Goal: Task Accomplishment & Management: Use online tool/utility

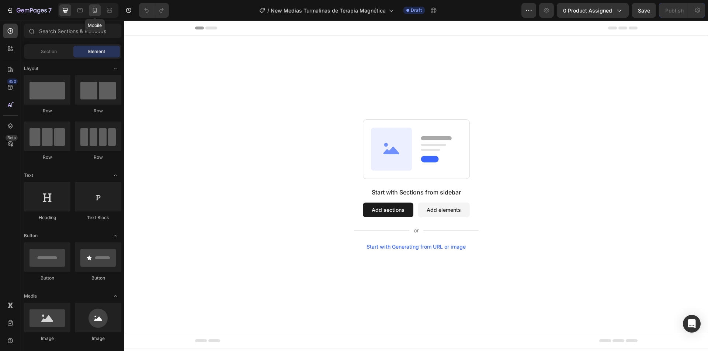
click at [91, 8] on icon at bounding box center [94, 10] width 7 height 7
click at [444, 27] on div "Mobile ( 371 px)" at bounding box center [415, 27] width 71 height 11
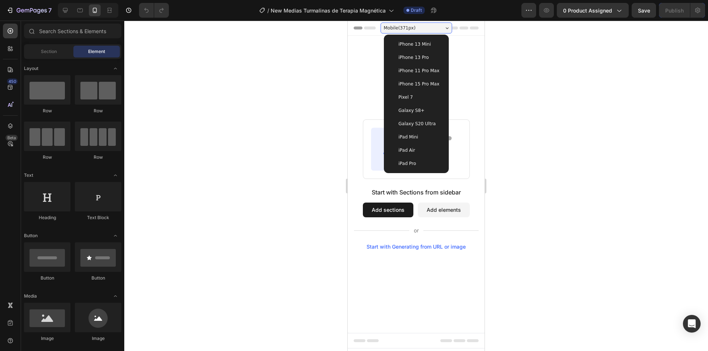
click at [444, 27] on div "Mobile ( 371 px)" at bounding box center [415, 27] width 71 height 11
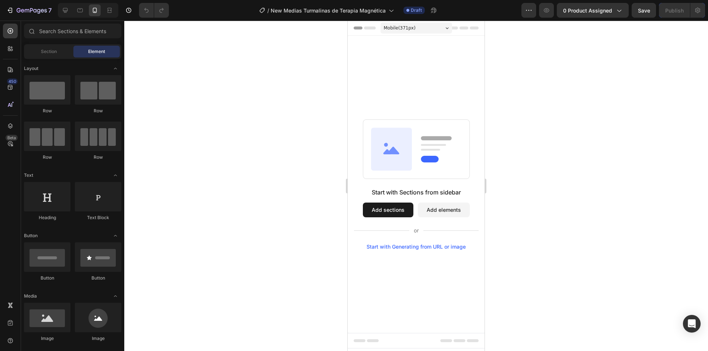
click at [361, 28] on div "Header" at bounding box center [365, 28] width 27 height 9
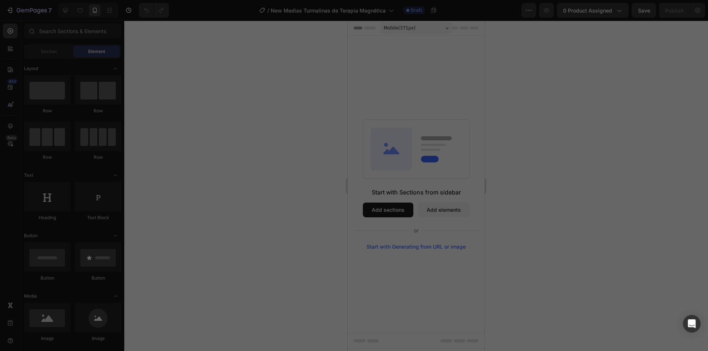
scroll to position [73, 0]
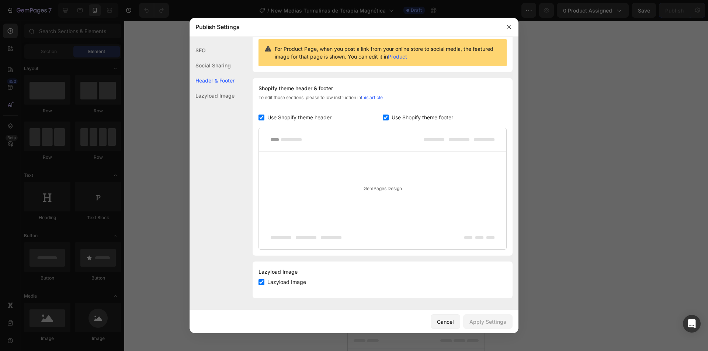
click at [388, 121] on label "Use Shopify theme footer" at bounding box center [420, 117] width 64 height 9
checkbox input "false"
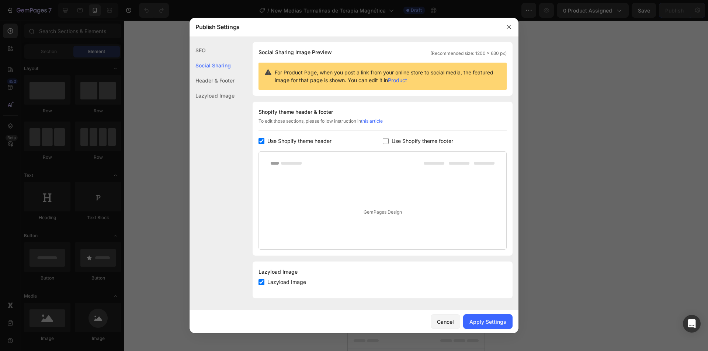
click at [272, 139] on span "Use Shopify theme header" at bounding box center [299, 141] width 64 height 9
checkbox input "false"
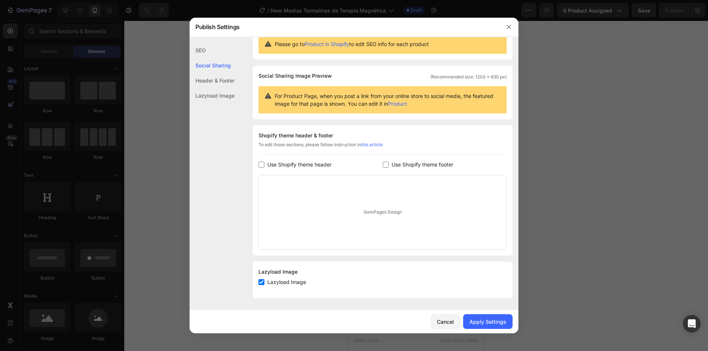
scroll to position [26, 0]
click at [477, 320] on div "Apply Settings" at bounding box center [487, 322] width 37 height 8
click at [380, 336] on icon at bounding box center [380, 335] width 7 height 7
click at [510, 27] on icon "button" at bounding box center [509, 27] width 6 height 6
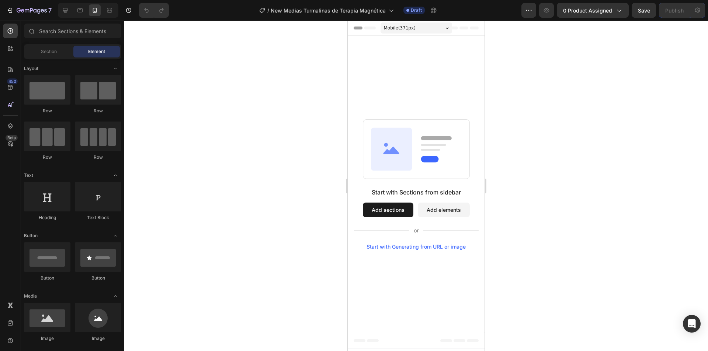
click at [368, 41] on div "Start with Sections from sidebar Add sections Add elements Start with Generatin…" at bounding box center [415, 184] width 137 height 297
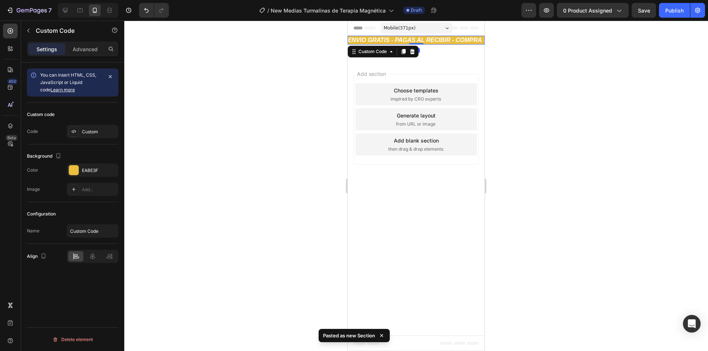
click at [303, 54] on div at bounding box center [415, 186] width 583 height 331
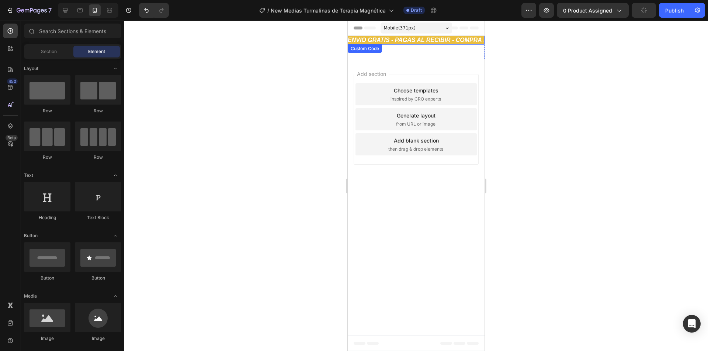
click at [370, 46] on div "Custom Code" at bounding box center [364, 48] width 34 height 9
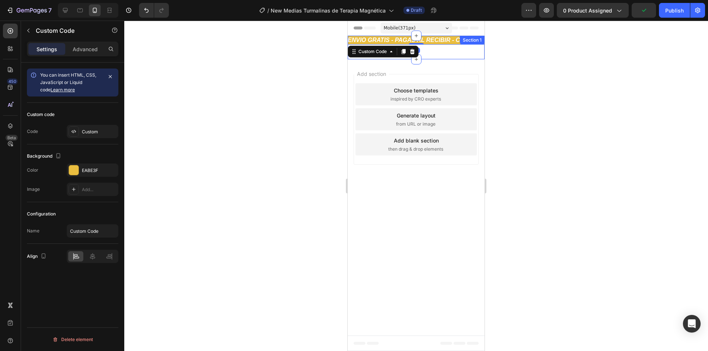
click at [427, 50] on div "ENVIO GRATIS - PAGAS AL RECIBIR - COMPRA [PERSON_NAME] - ENVIO GRATIS - PAGAS A…" at bounding box center [415, 48] width 137 height 24
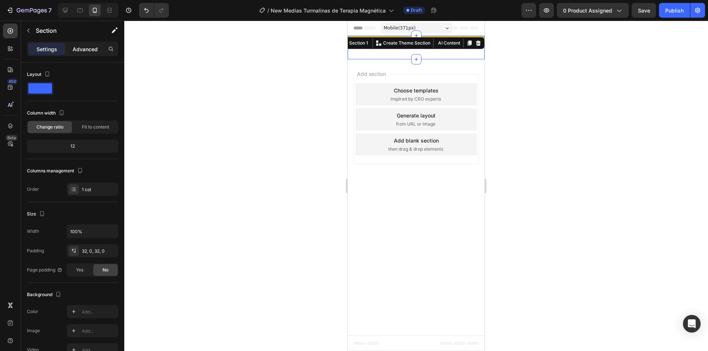
click at [87, 46] on p "Advanced" at bounding box center [85, 49] width 25 height 8
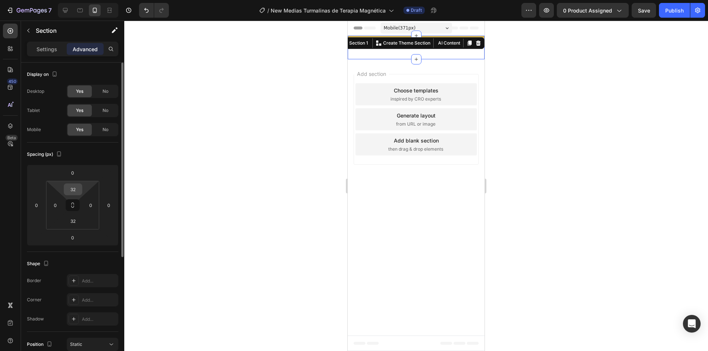
click at [74, 189] on input "32" at bounding box center [73, 189] width 15 height 11
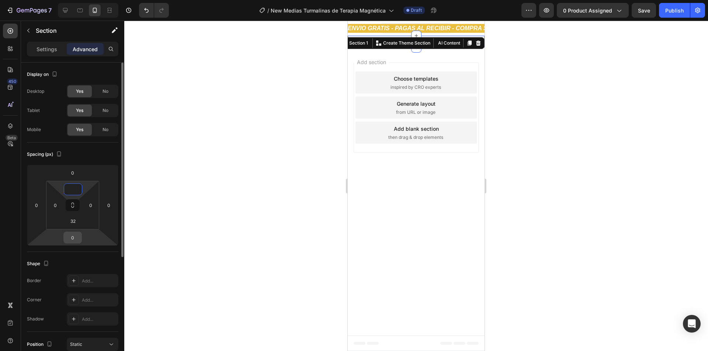
type input "0"
click at [71, 234] on input "0" at bounding box center [72, 237] width 15 height 11
click at [73, 226] on input "32" at bounding box center [73, 221] width 15 height 11
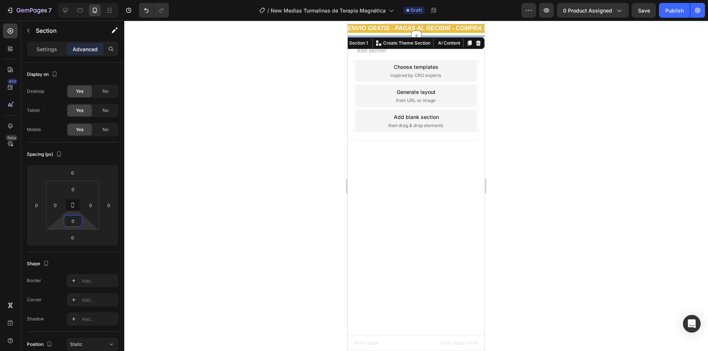
click at [217, 181] on div at bounding box center [415, 186] width 583 height 331
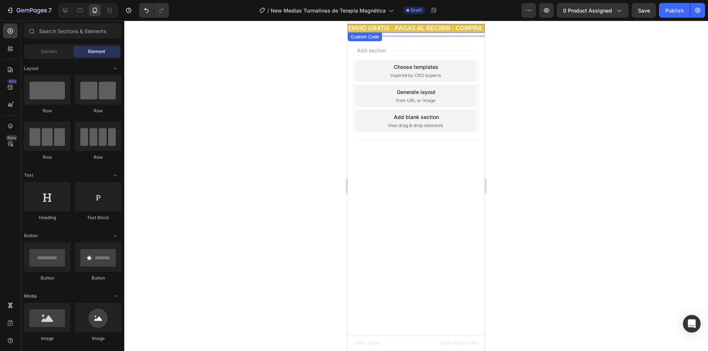
click at [390, 32] on div "ENVIO GRATIS - PAGAS AL RECIBIR - COMPRA SEGURA - ENVIO GRATIS - PAGAS AL RECIB…" at bounding box center [415, 28] width 137 height 9
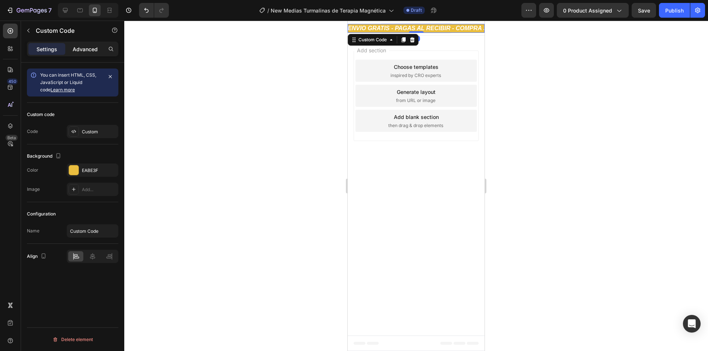
click at [99, 52] on div "Advanced" at bounding box center [85, 49] width 37 height 12
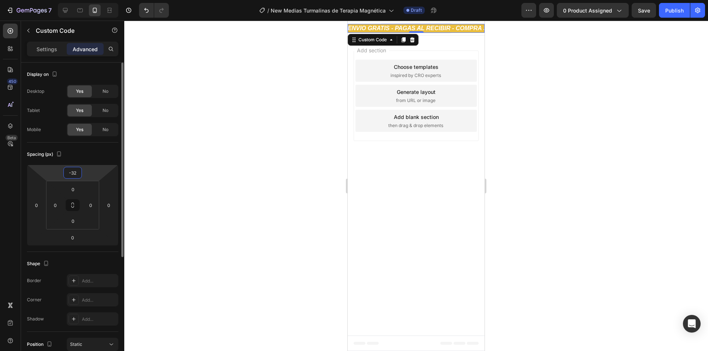
click at [78, 172] on input "-32" at bounding box center [72, 172] width 15 height 11
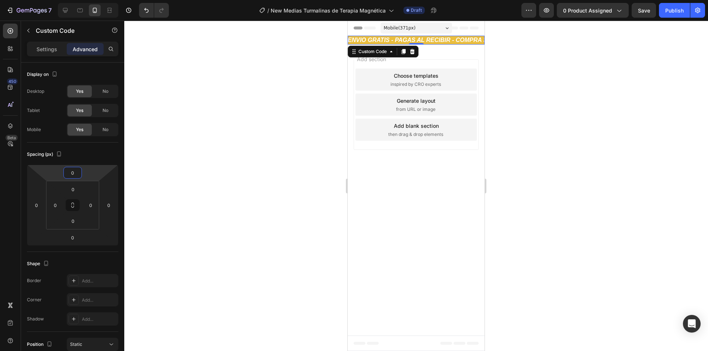
type input "-1"
click at [515, 73] on div at bounding box center [415, 186] width 583 height 331
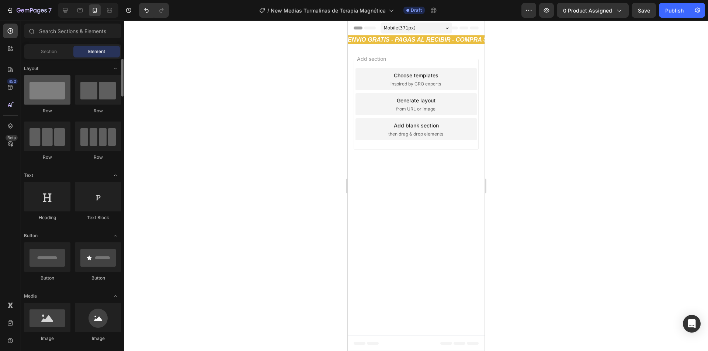
click at [56, 89] on div at bounding box center [47, 89] width 46 height 29
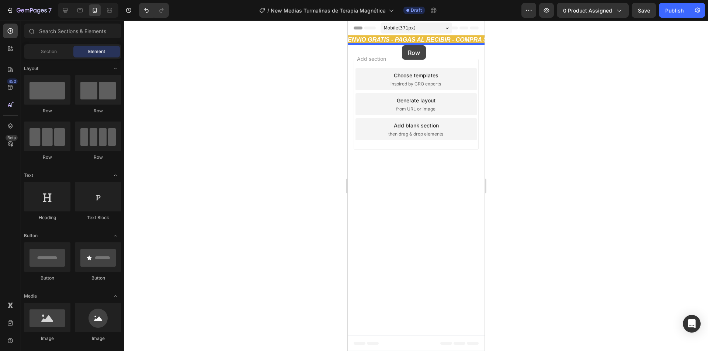
drag, startPoint x: 403, startPoint y: 109, endPoint x: 402, endPoint y: 45, distance: 64.1
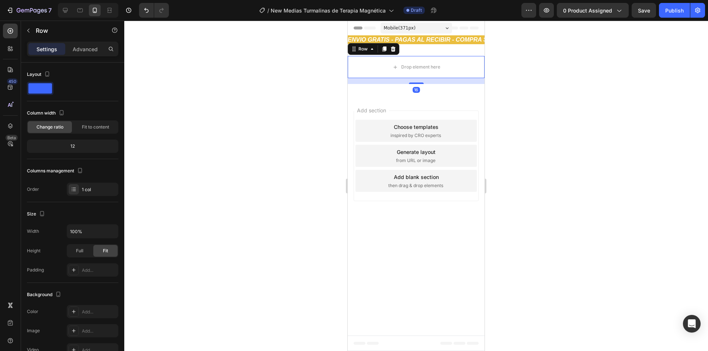
click at [290, 62] on div at bounding box center [415, 186] width 583 height 331
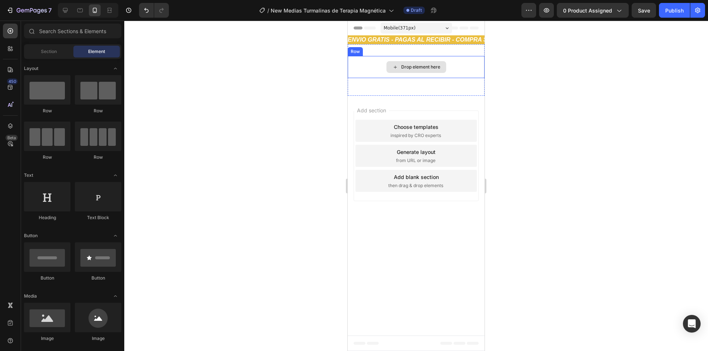
click at [465, 70] on div "Drop element here" at bounding box center [415, 67] width 137 height 22
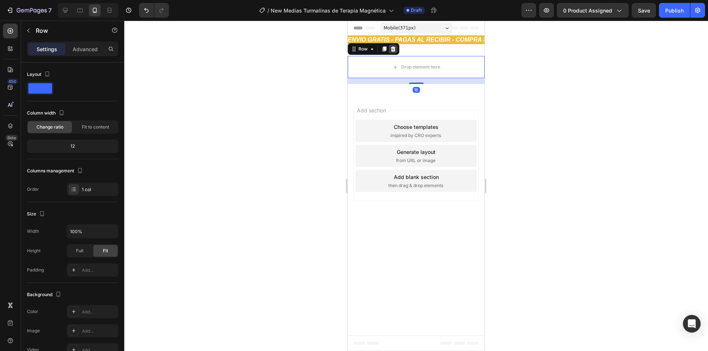
click at [394, 52] on div at bounding box center [392, 49] width 9 height 9
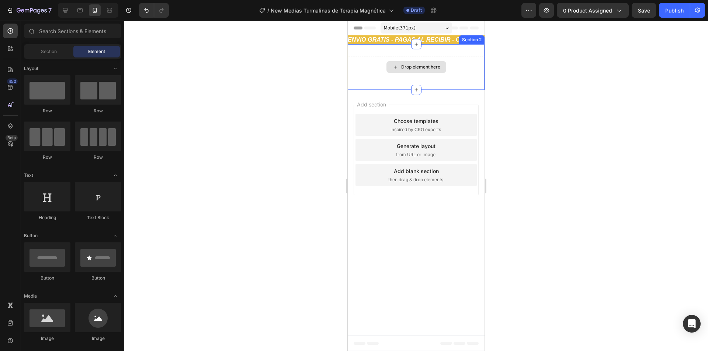
click at [459, 60] on div "Drop element here" at bounding box center [415, 67] width 137 height 22
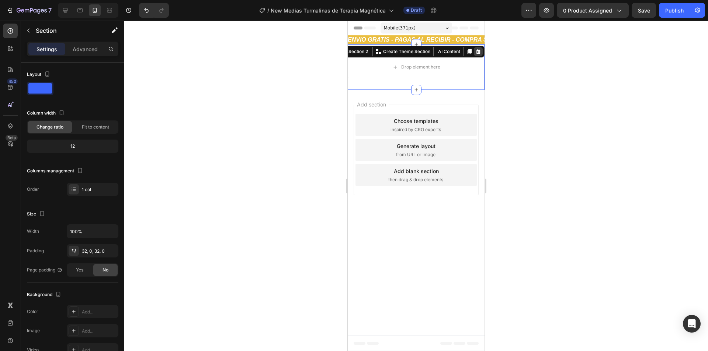
click at [481, 53] on icon at bounding box center [478, 52] width 6 height 6
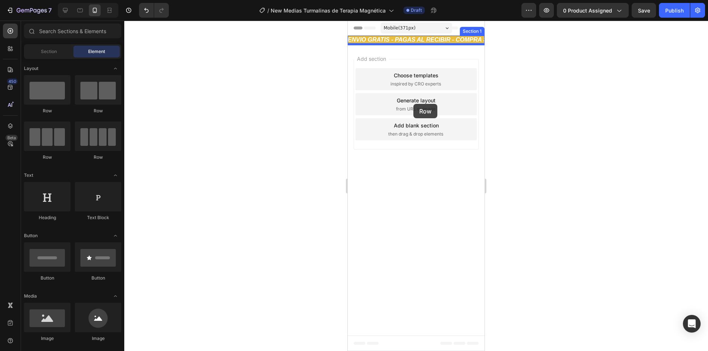
drag, startPoint x: 406, startPoint y: 106, endPoint x: 413, endPoint y: 104, distance: 7.3
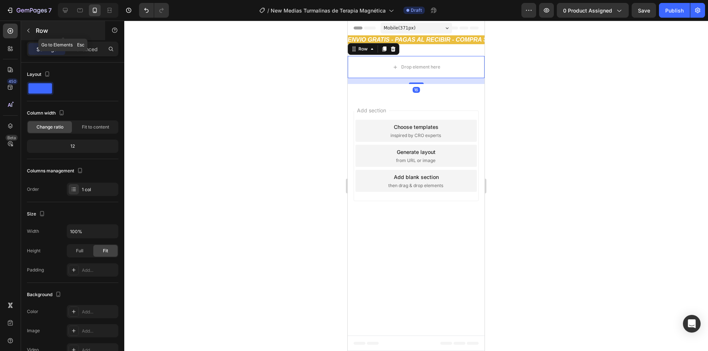
click at [28, 34] on button "button" at bounding box center [28, 31] width 12 height 12
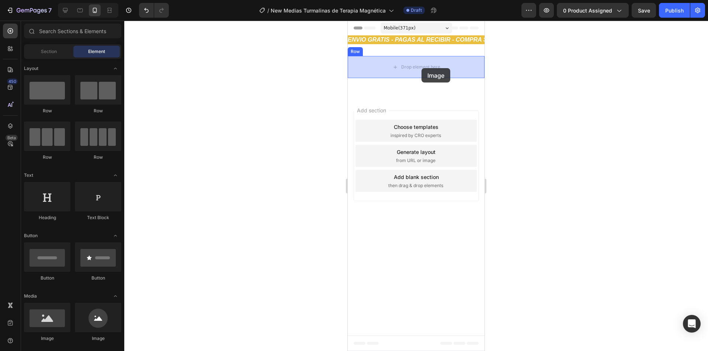
drag, startPoint x: 398, startPoint y: 338, endPoint x: 421, endPoint y: 68, distance: 270.4
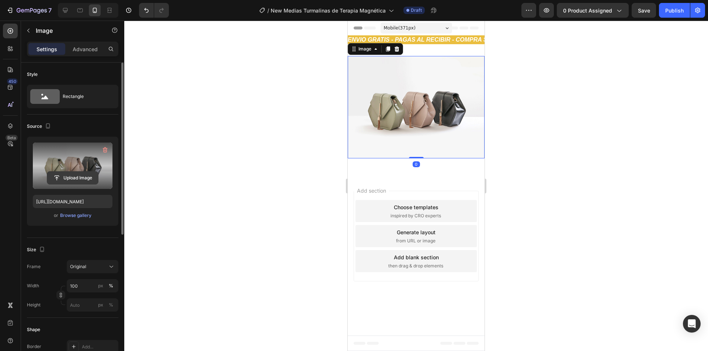
click at [77, 176] on input "file" at bounding box center [72, 178] width 51 height 13
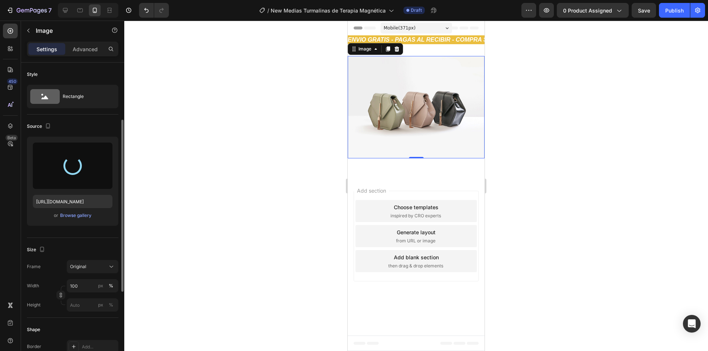
scroll to position [111, 0]
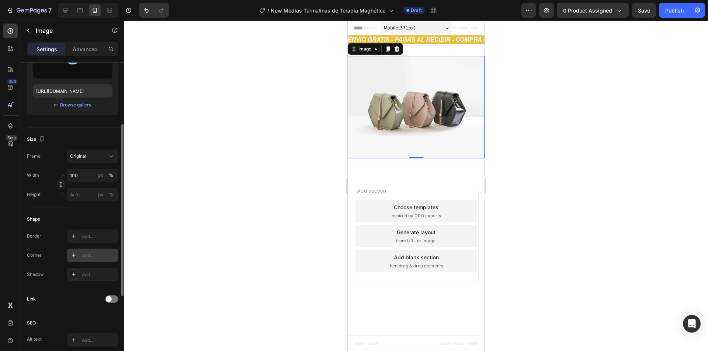
click at [98, 260] on div "Add..." at bounding box center [93, 255] width 52 height 13
type input "[URL][DOMAIN_NAME]"
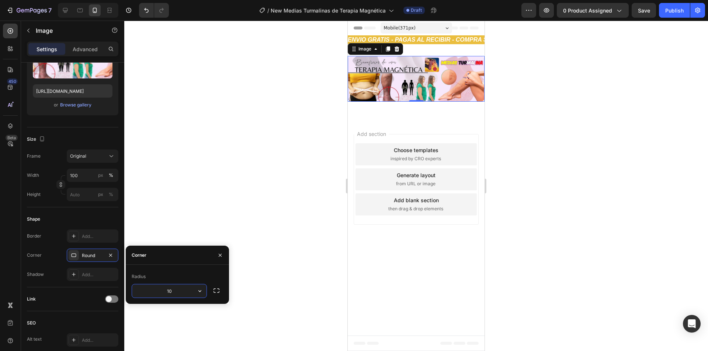
type input "10"
click at [184, 265] on div "Corner" at bounding box center [177, 255] width 103 height 19
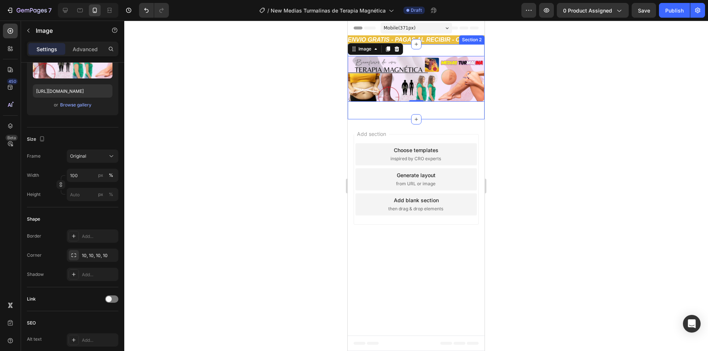
click at [524, 113] on div at bounding box center [415, 186] width 583 height 331
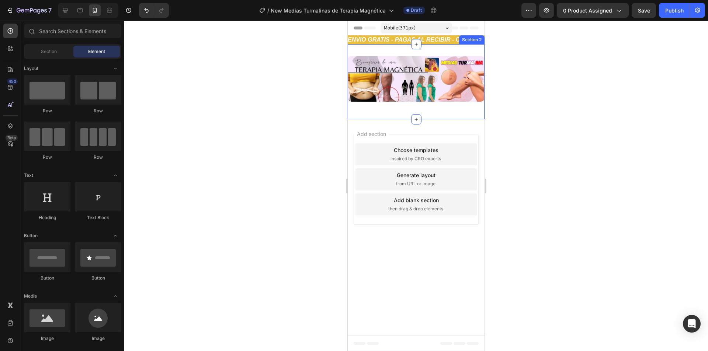
click at [376, 104] on div "Image Row" at bounding box center [415, 82] width 137 height 52
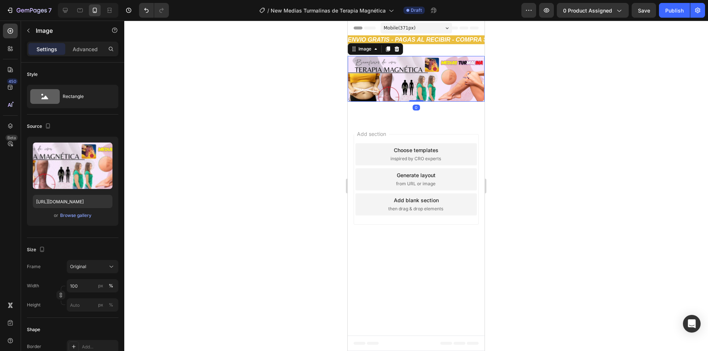
click at [376, 85] on img at bounding box center [415, 79] width 137 height 46
click at [368, 50] on div "Image" at bounding box center [365, 49] width 16 height 7
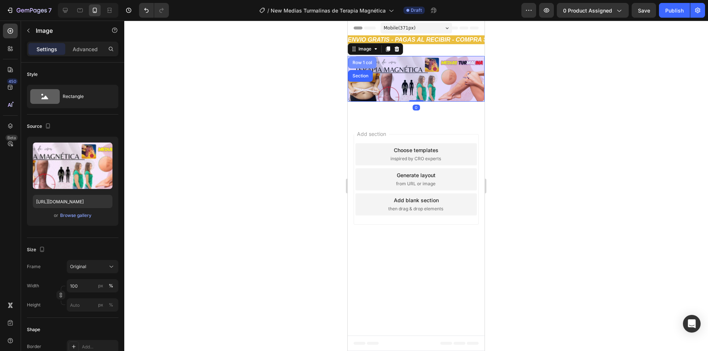
click at [364, 63] on div "Row 1 col" at bounding box center [362, 62] width 22 height 4
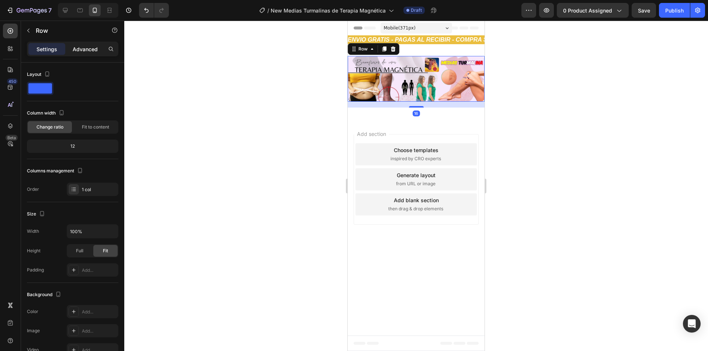
click at [95, 49] on p "Advanced" at bounding box center [85, 49] width 25 height 8
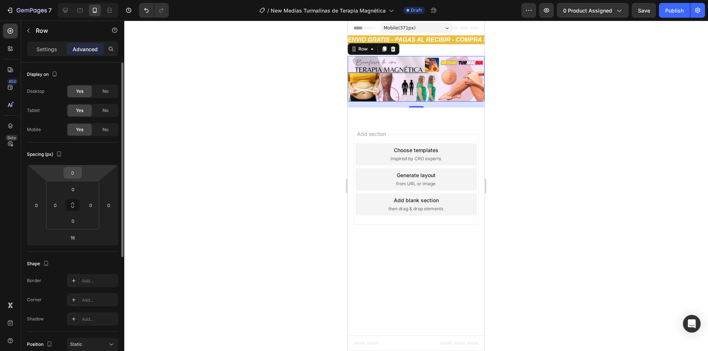
click at [74, 174] on input "0" at bounding box center [72, 172] width 15 height 11
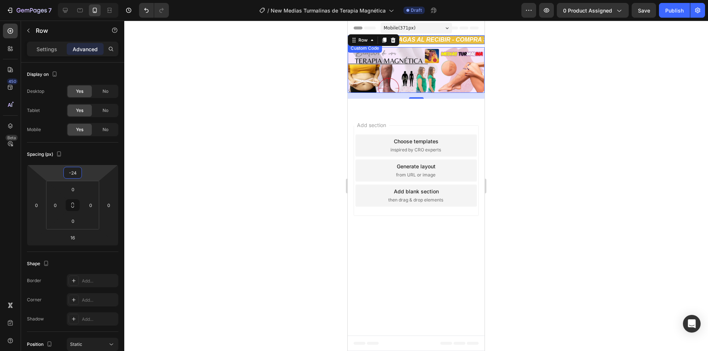
type input "-23"
click at [308, 90] on div at bounding box center [415, 186] width 583 height 331
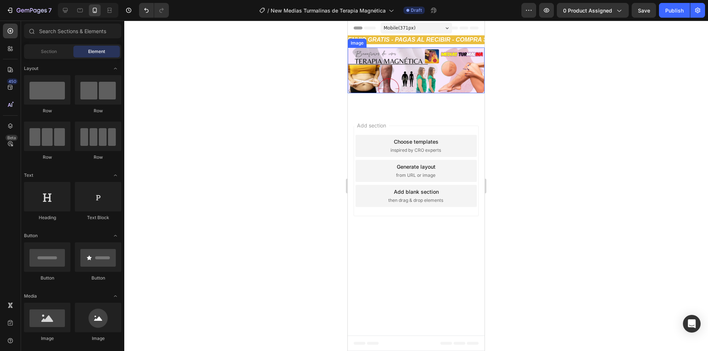
click at [420, 87] on img at bounding box center [415, 71] width 137 height 46
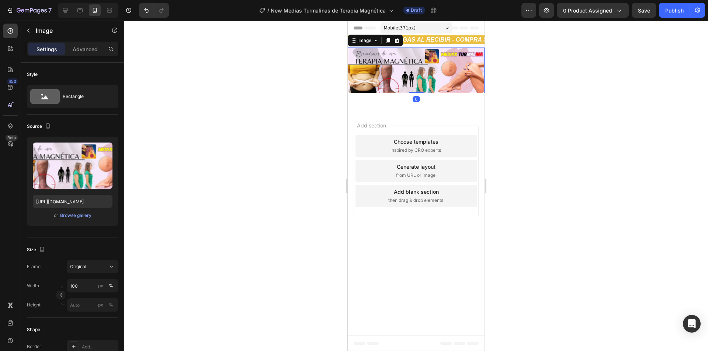
click at [388, 83] on img at bounding box center [415, 71] width 137 height 46
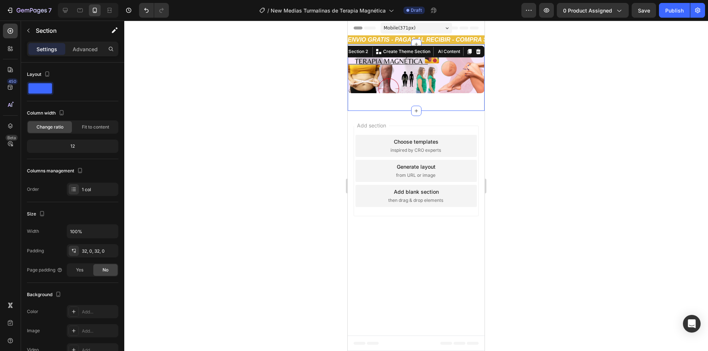
click at [402, 106] on div "Image Row Section 2 You can create reusable sections Create Theme Section AI Co…" at bounding box center [415, 77] width 137 height 67
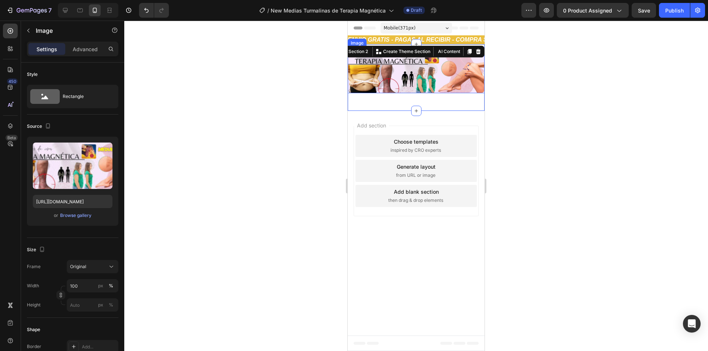
click at [373, 77] on img at bounding box center [415, 71] width 137 height 46
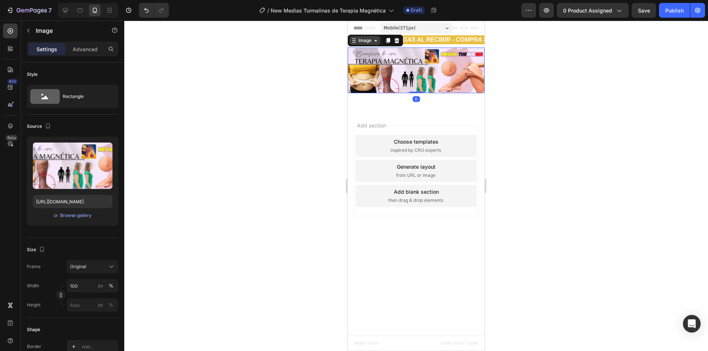
click at [363, 44] on div "Image" at bounding box center [364, 40] width 31 height 9
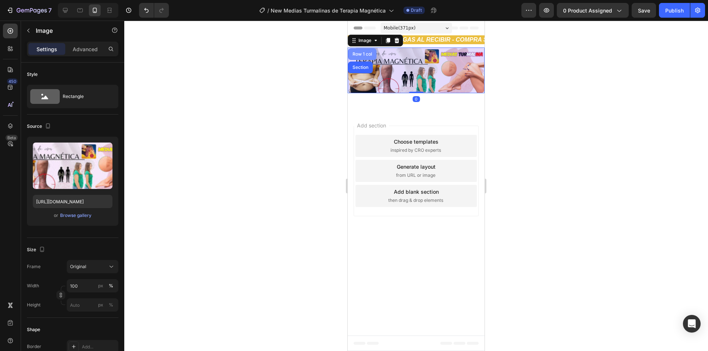
click at [363, 55] on div "Row 1 col" at bounding box center [362, 54] width 22 height 4
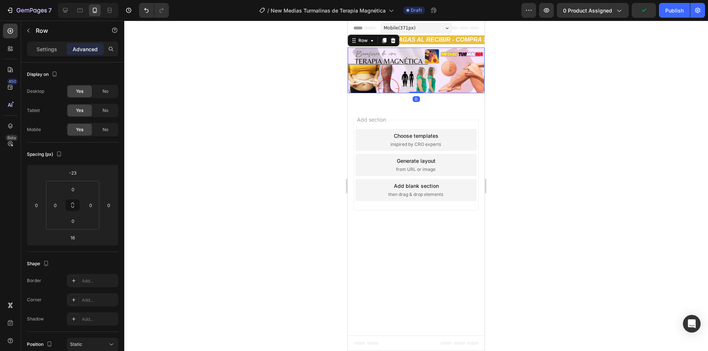
drag, startPoint x: 419, startPoint y: 98, endPoint x: 422, endPoint y: 83, distance: 15.3
click at [422, 83] on div "Image Row 0" at bounding box center [415, 71] width 137 height 46
type input "0"
click at [319, 90] on div at bounding box center [415, 186] width 583 height 331
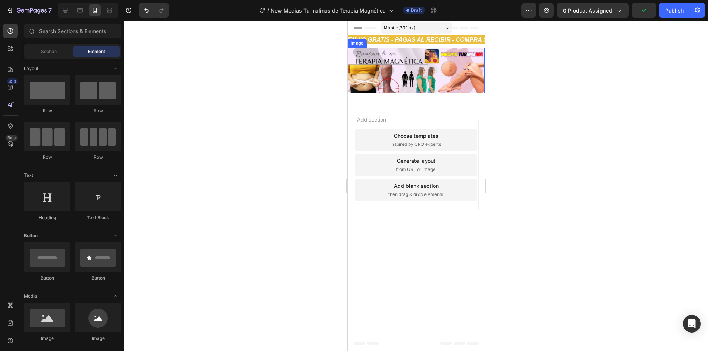
click at [319, 90] on div at bounding box center [415, 186] width 583 height 331
click at [531, 108] on div at bounding box center [415, 186] width 583 height 331
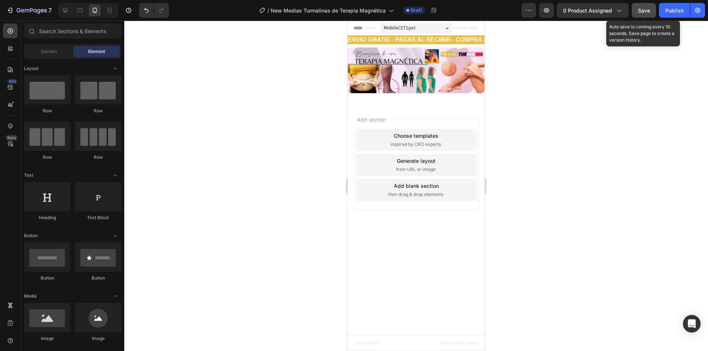
click at [640, 10] on span "Save" at bounding box center [643, 10] width 12 height 6
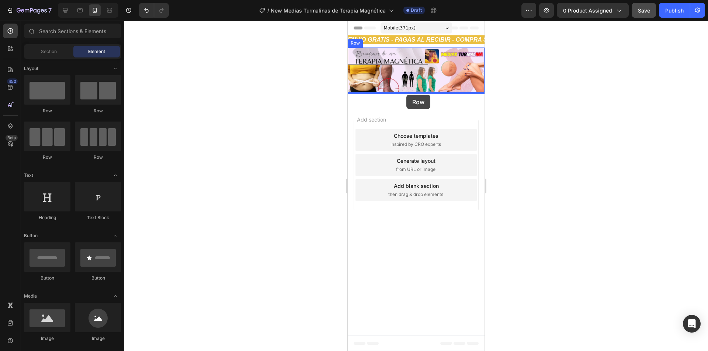
drag, startPoint x: 404, startPoint y: 110, endPoint x: 406, endPoint y: 95, distance: 15.2
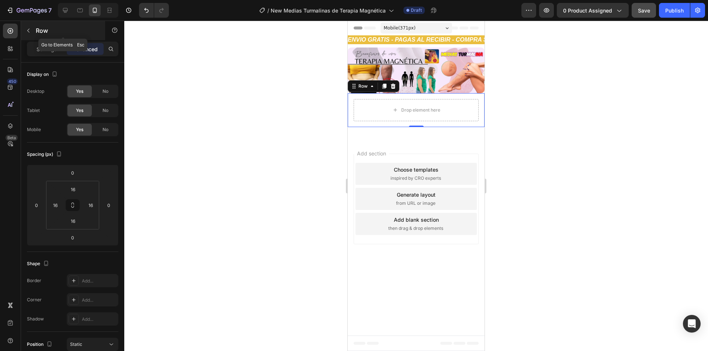
click at [46, 33] on p "Row" at bounding box center [67, 30] width 63 height 9
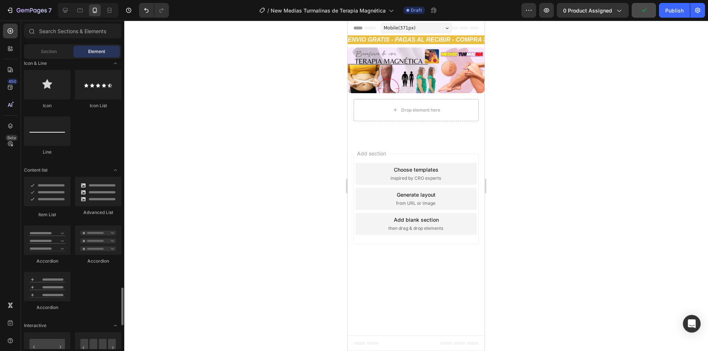
scroll to position [626, 0]
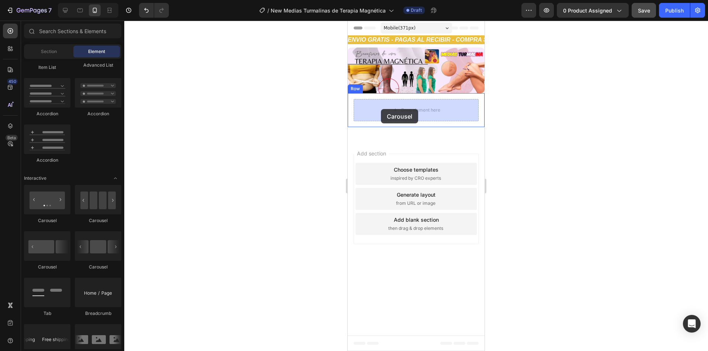
drag, startPoint x: 401, startPoint y: 222, endPoint x: 381, endPoint y: 109, distance: 115.0
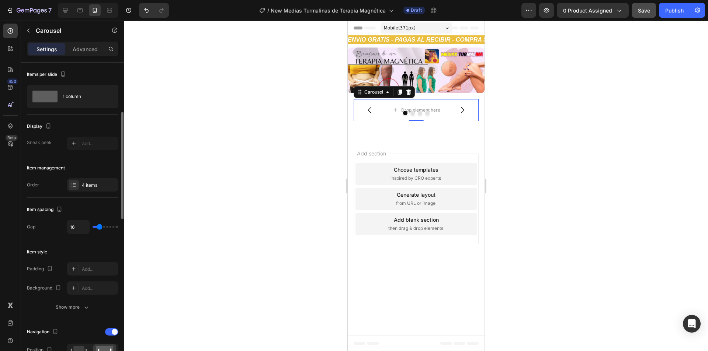
scroll to position [0, 0]
click at [34, 35] on button "button" at bounding box center [28, 31] width 12 height 12
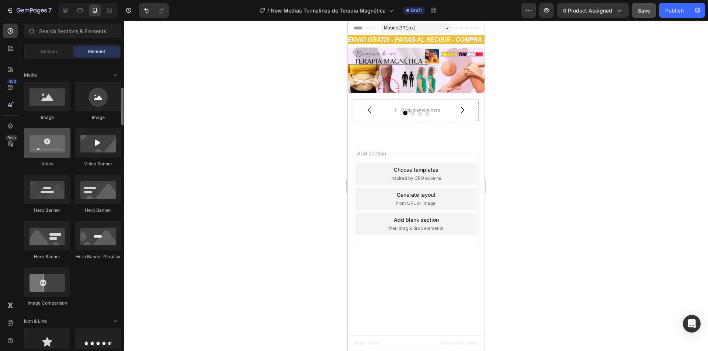
scroll to position [147, 0]
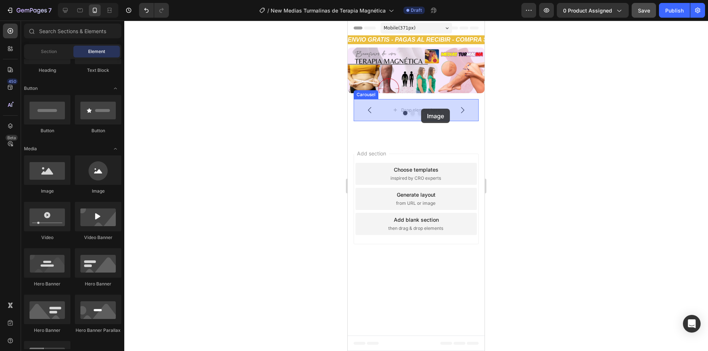
drag, startPoint x: 394, startPoint y: 196, endPoint x: 421, endPoint y: 109, distance: 91.4
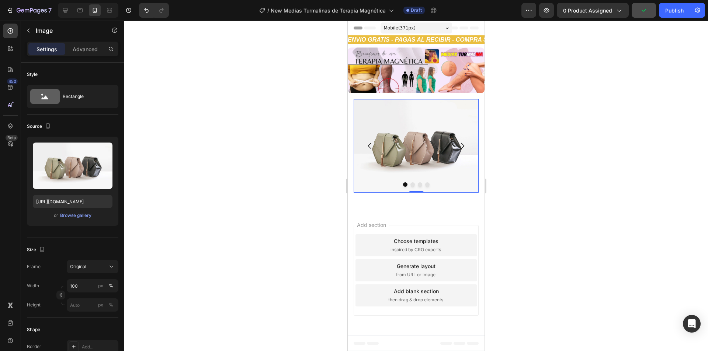
click at [314, 119] on div at bounding box center [415, 186] width 583 height 331
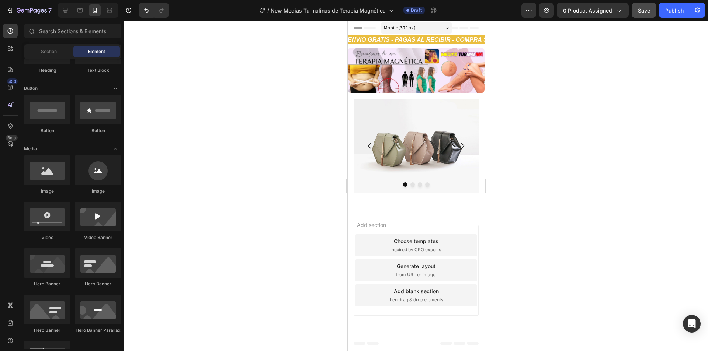
scroll to position [0, 0]
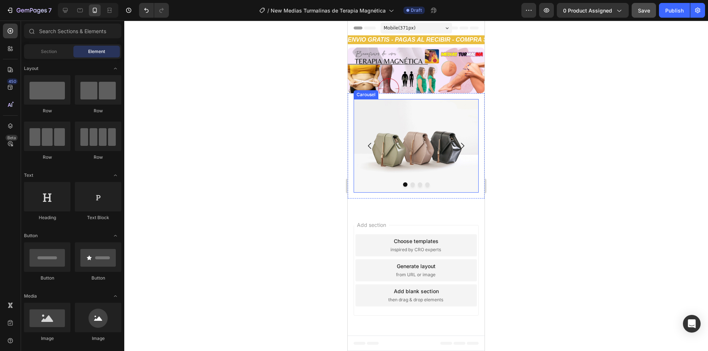
click at [412, 185] on button "Dot" at bounding box center [412, 184] width 4 height 4
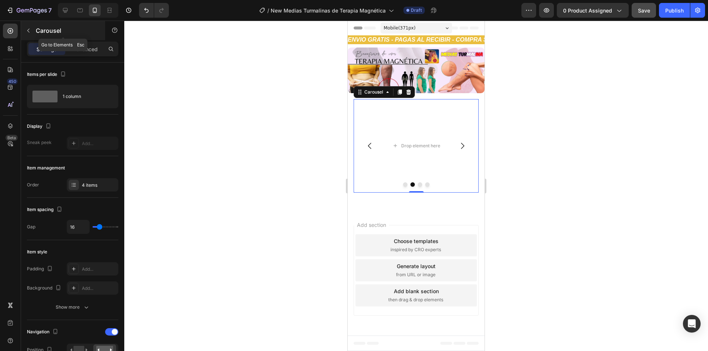
click at [31, 32] on icon "button" at bounding box center [28, 31] width 6 height 6
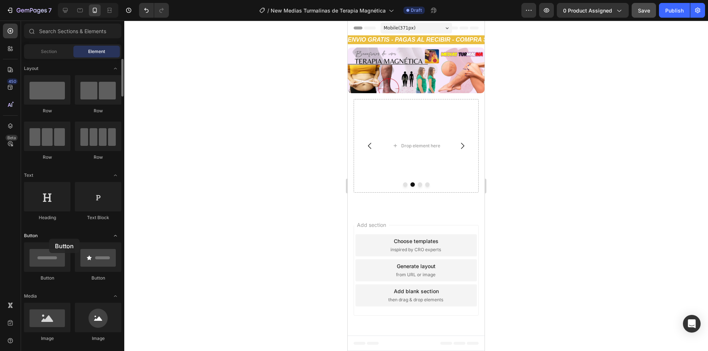
drag, startPoint x: 43, startPoint y: 258, endPoint x: 49, endPoint y: 239, distance: 20.5
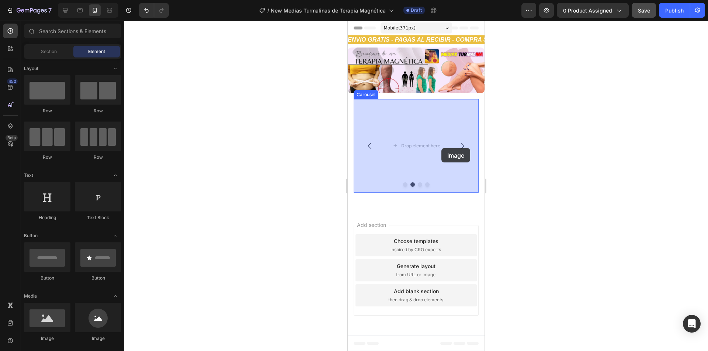
drag, startPoint x: 386, startPoint y: 344, endPoint x: 441, endPoint y: 148, distance: 203.7
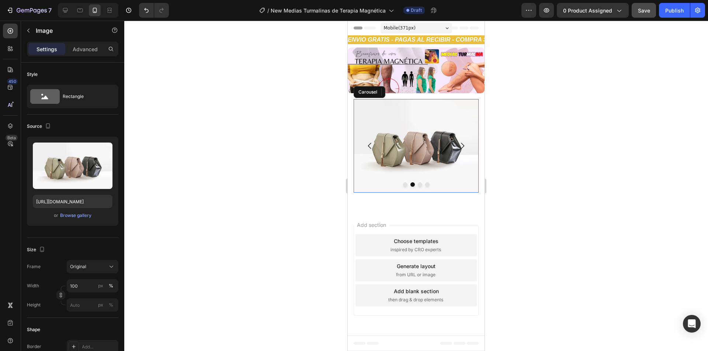
click at [458, 145] on icon "Carousel Next Arrow" at bounding box center [462, 146] width 9 height 9
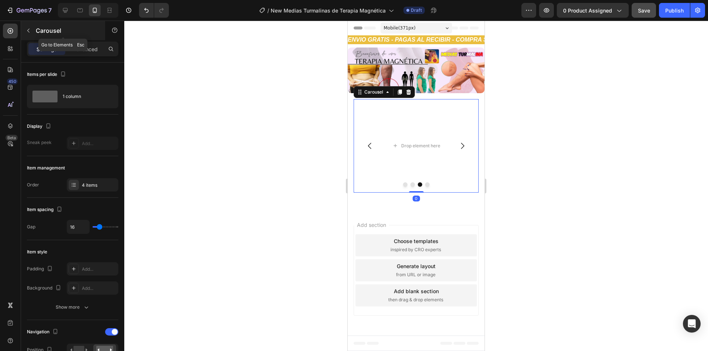
click at [31, 30] on button "button" at bounding box center [28, 31] width 12 height 12
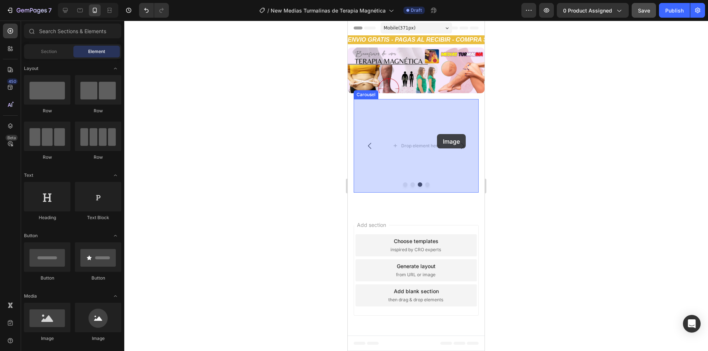
drag, startPoint x: 398, startPoint y: 342, endPoint x: 408, endPoint y: 142, distance: 201.1
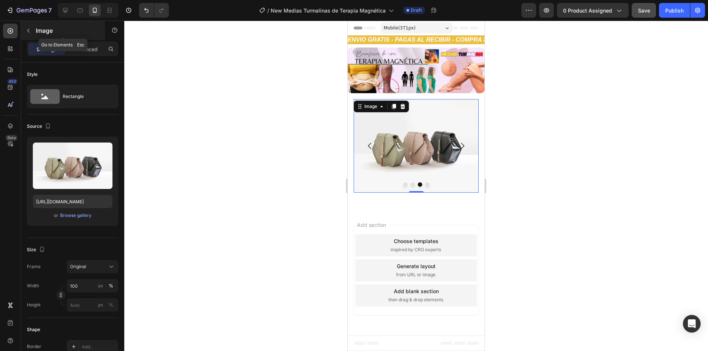
click at [26, 31] on icon "button" at bounding box center [28, 31] width 6 height 6
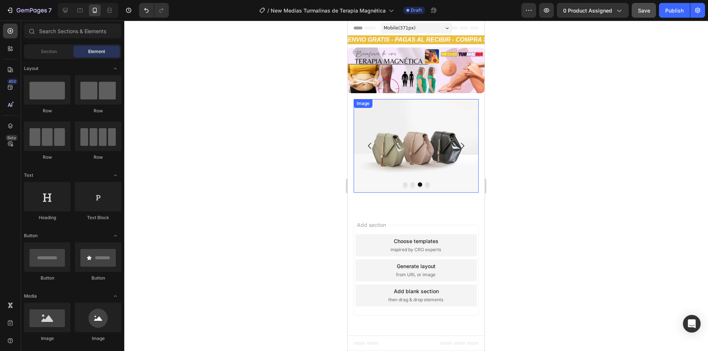
click at [403, 178] on img at bounding box center [415, 146] width 125 height 94
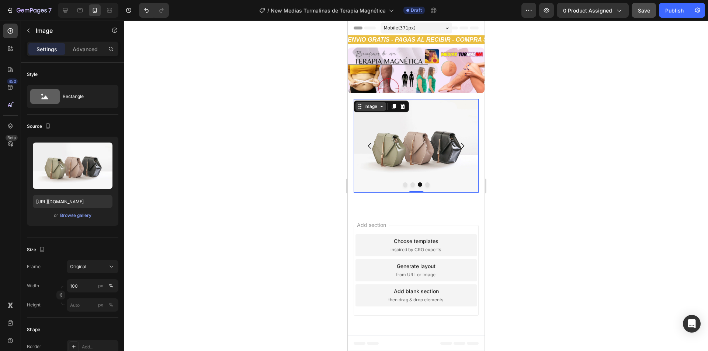
click at [365, 106] on div "Image" at bounding box center [371, 106] width 16 height 7
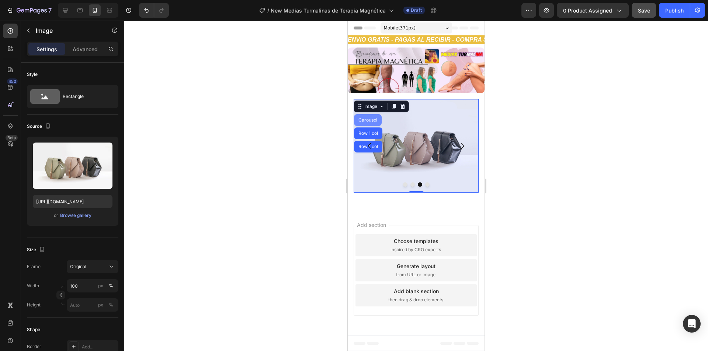
click at [371, 122] on div "Carousel" at bounding box center [368, 120] width 28 height 12
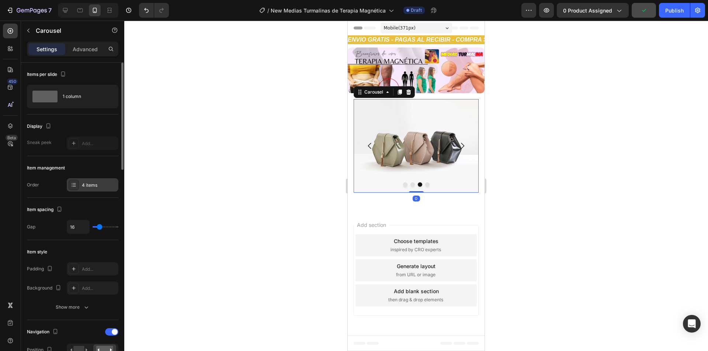
click at [93, 186] on div "4 items" at bounding box center [99, 185] width 35 height 7
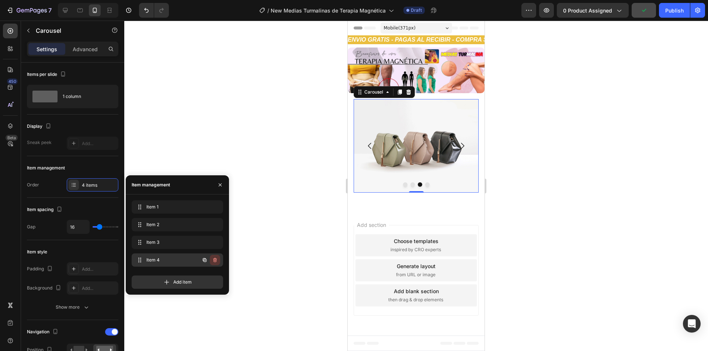
click at [211, 260] on button "button" at bounding box center [215, 260] width 10 height 10
click at [215, 260] on div "Delete" at bounding box center [210, 260] width 14 height 7
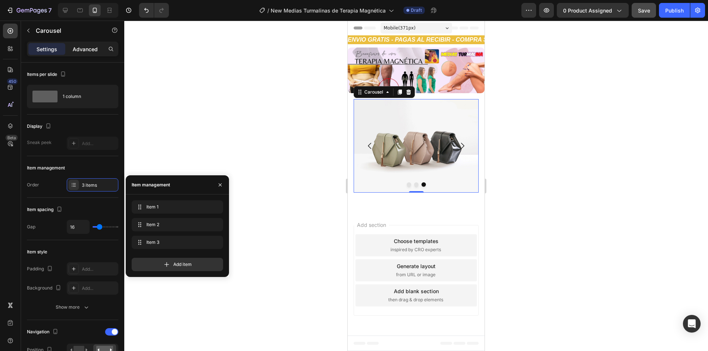
click at [85, 53] on div "Advanced" at bounding box center [85, 49] width 37 height 12
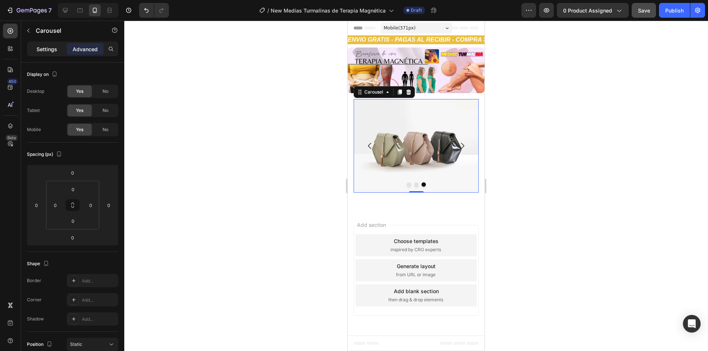
click at [51, 51] on p "Settings" at bounding box center [46, 49] width 21 height 8
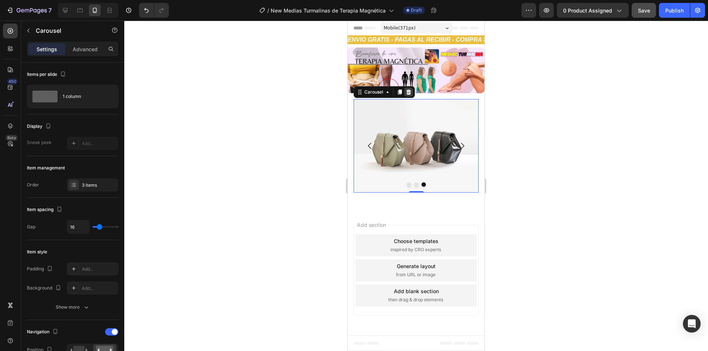
click at [408, 91] on icon at bounding box center [408, 92] width 5 height 5
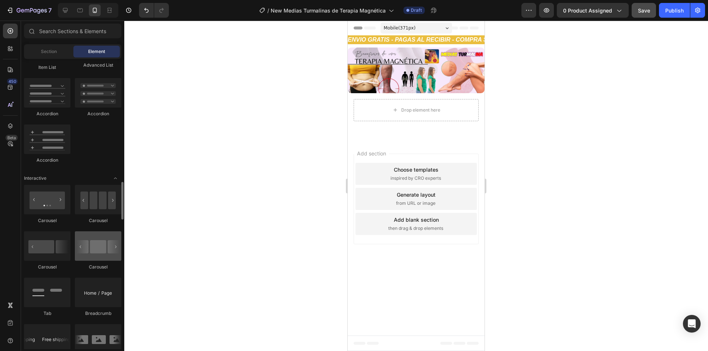
scroll to position [663, 0]
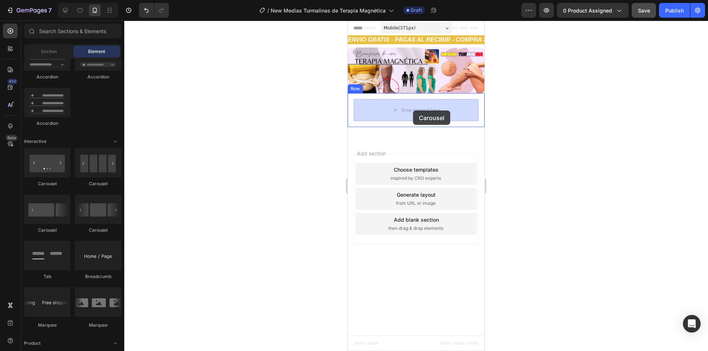
drag, startPoint x: 447, startPoint y: 238, endPoint x: 413, endPoint y: 111, distance: 131.9
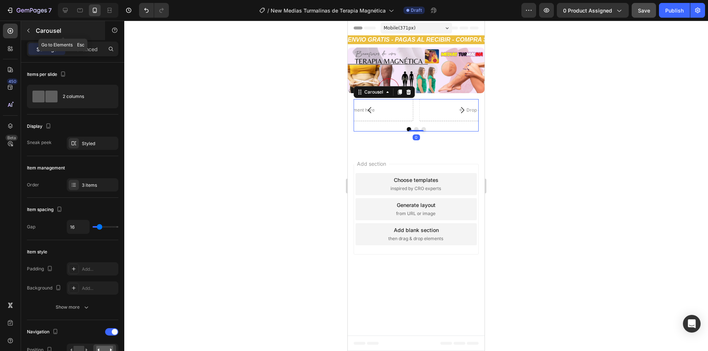
click at [44, 27] on p "Carousel" at bounding box center [67, 30] width 63 height 9
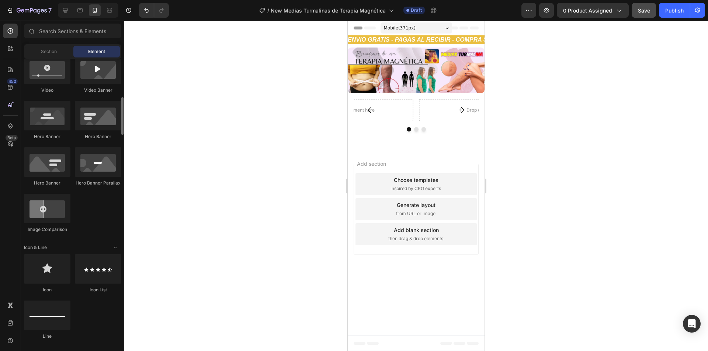
scroll to position [221, 0]
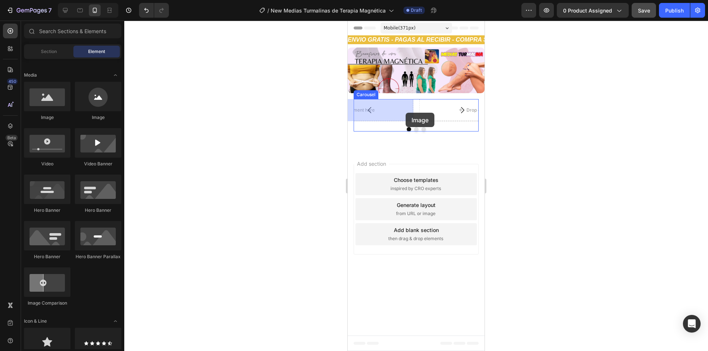
drag, startPoint x: 396, startPoint y: 121, endPoint x: 398, endPoint y: 113, distance: 8.7
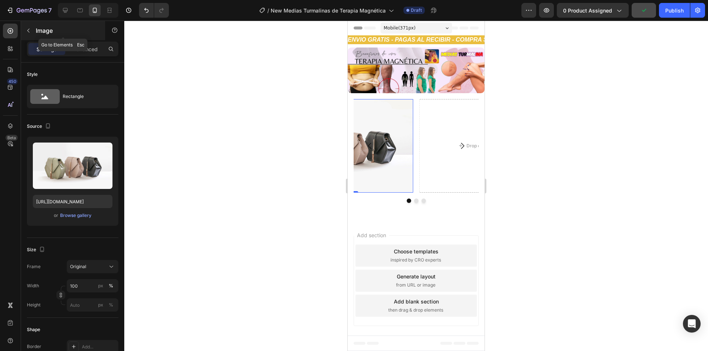
click at [42, 30] on p "Image" at bounding box center [67, 30] width 63 height 9
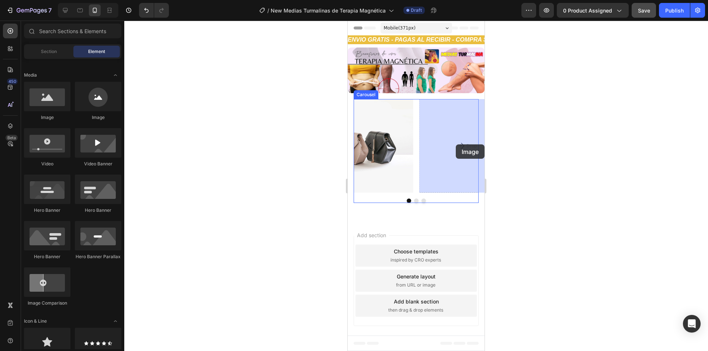
drag, startPoint x: 401, startPoint y: 129, endPoint x: 455, endPoint y: 144, distance: 56.8
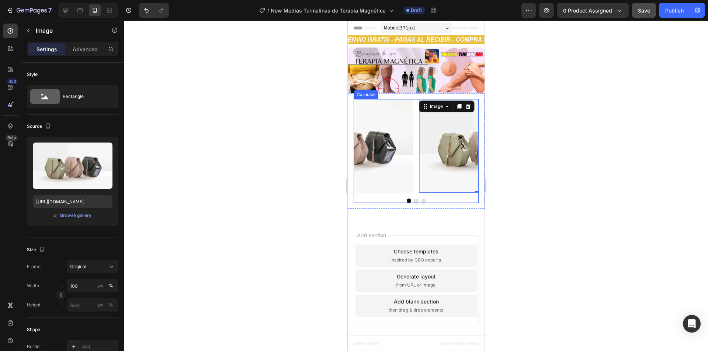
click at [416, 201] on div "Image 0 Drop element here Image [GEOGRAPHIC_DATA]" at bounding box center [415, 151] width 125 height 104
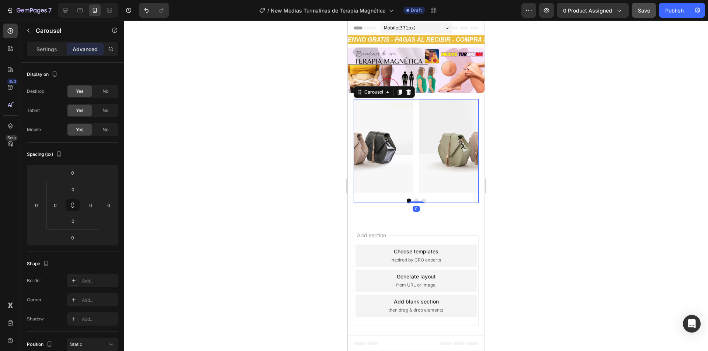
click at [424, 200] on button "Dot" at bounding box center [423, 201] width 4 height 4
click at [388, 149] on div "Image Drop element here Image" at bounding box center [415, 146] width 125 height 94
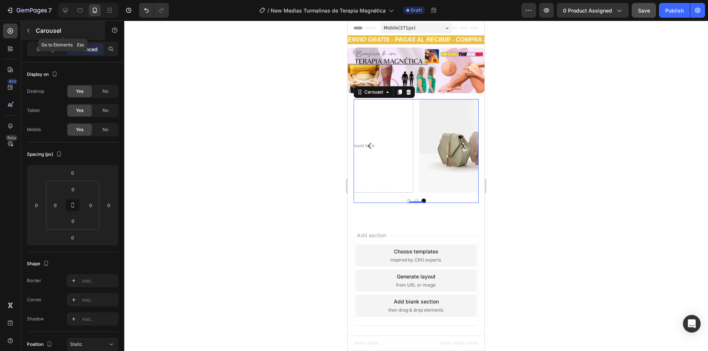
click at [40, 28] on p "Carousel" at bounding box center [67, 30] width 63 height 9
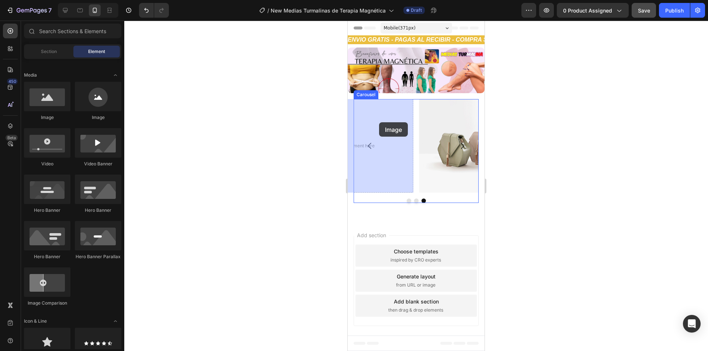
drag, startPoint x: 398, startPoint y: 118, endPoint x: 379, endPoint y: 122, distance: 19.2
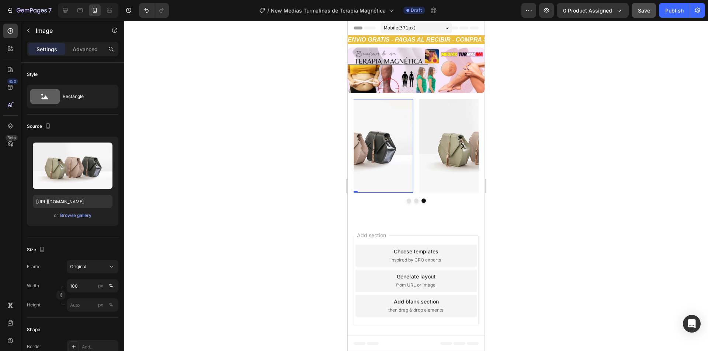
click at [282, 114] on div at bounding box center [415, 186] width 583 height 331
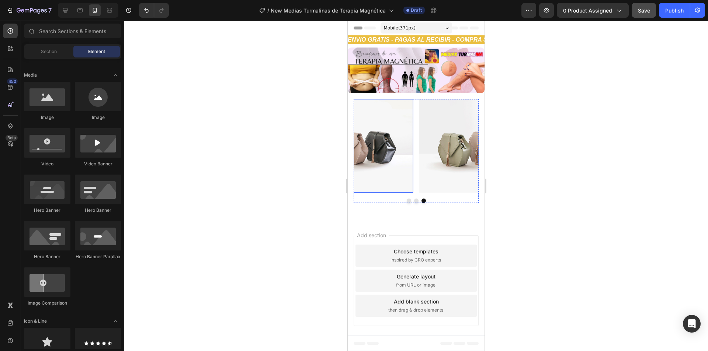
click at [401, 153] on img at bounding box center [350, 146] width 125 height 94
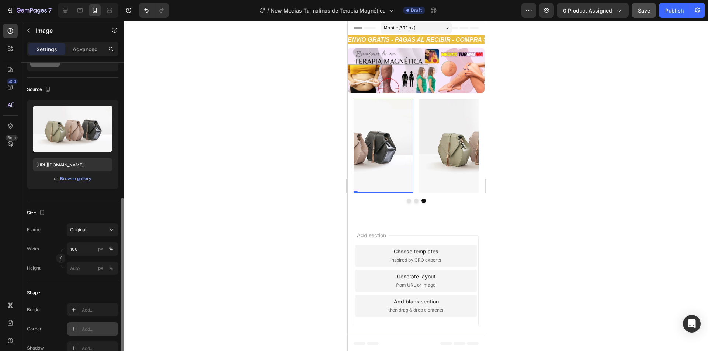
scroll to position [111, 0]
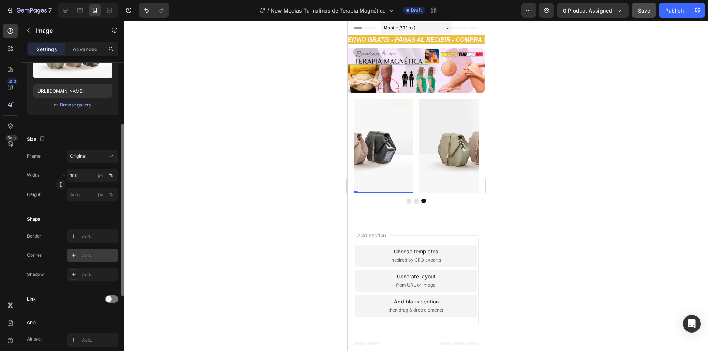
click at [103, 255] on div "Add..." at bounding box center [99, 255] width 35 height 7
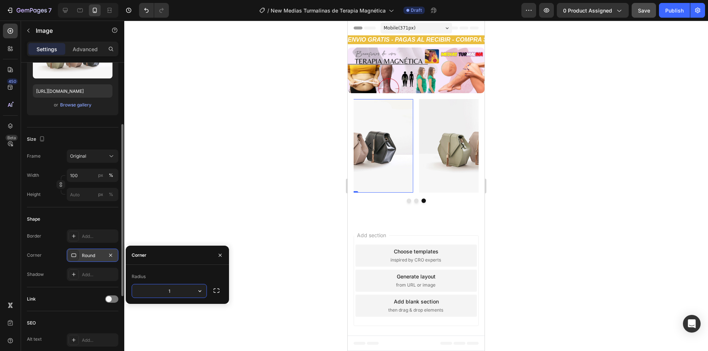
type input "10"
click at [445, 147] on img at bounding box center [481, 146] width 125 height 94
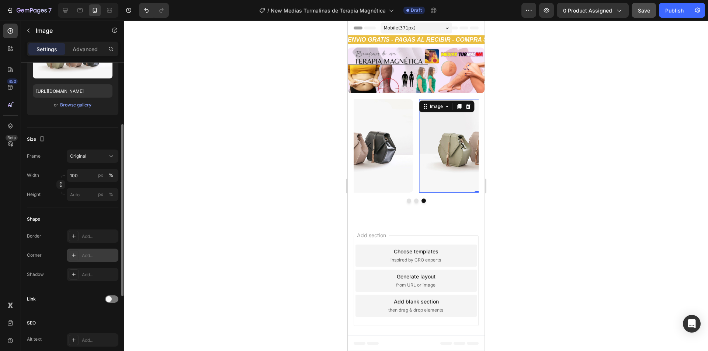
click at [97, 257] on div "Add..." at bounding box center [99, 255] width 35 height 7
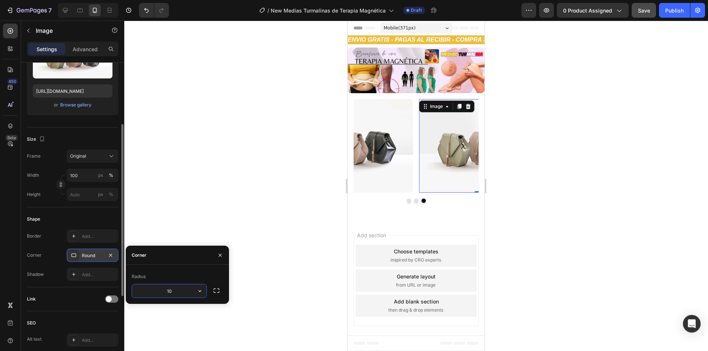
type input "10"
click at [175, 262] on div "Corner" at bounding box center [177, 255] width 103 height 19
click at [417, 201] on div "Image Image Image 0 [GEOGRAPHIC_DATA]" at bounding box center [415, 151] width 125 height 104
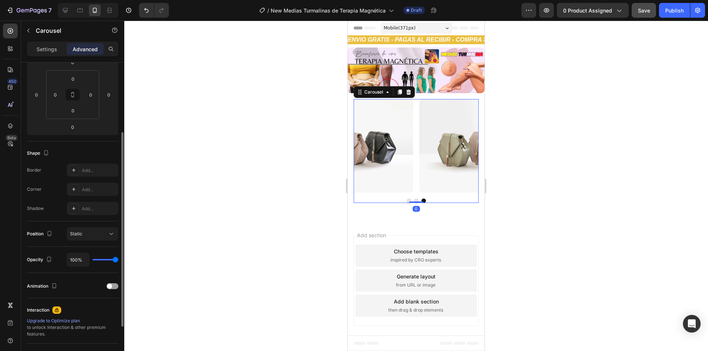
scroll to position [0, 0]
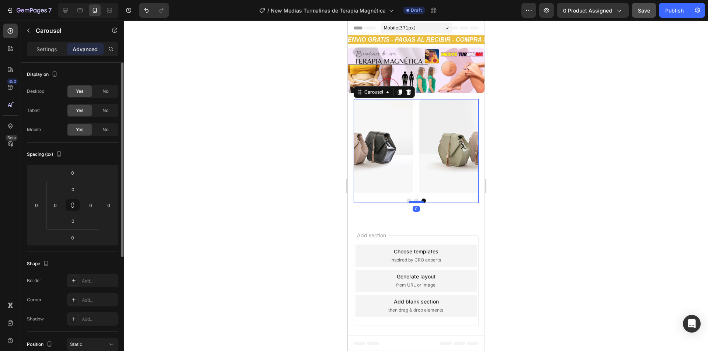
click at [409, 201] on div at bounding box center [416, 202] width 15 height 2
click at [407, 200] on button "Dot" at bounding box center [408, 201] width 4 height 4
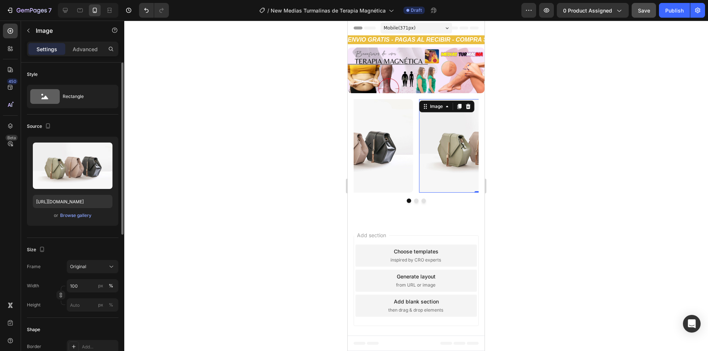
click at [439, 158] on img at bounding box center [481, 146] width 125 height 94
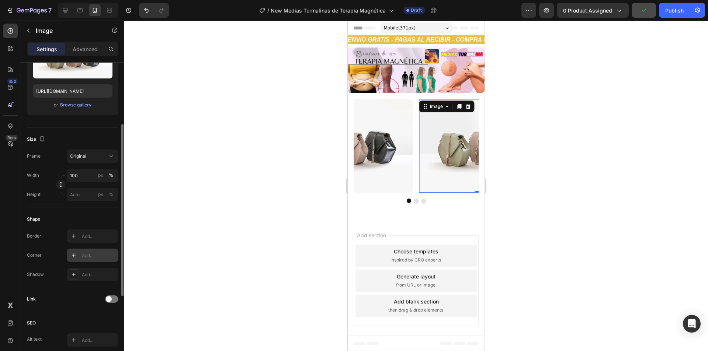
click at [90, 254] on div "Add..." at bounding box center [99, 255] width 35 height 7
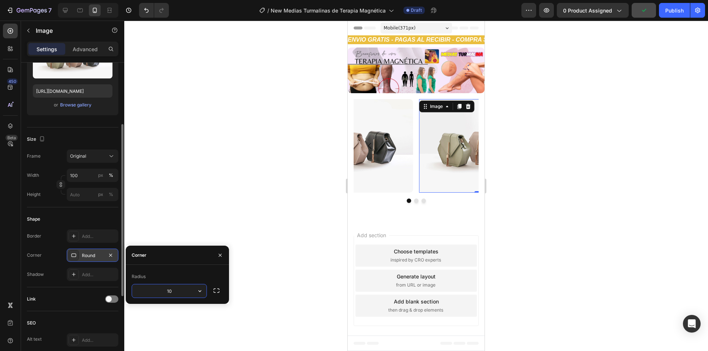
type input "10"
click at [170, 258] on div "Corner" at bounding box center [177, 255] width 103 height 19
click at [417, 178] on div "Image 0 Image Image" at bounding box center [415, 146] width 125 height 94
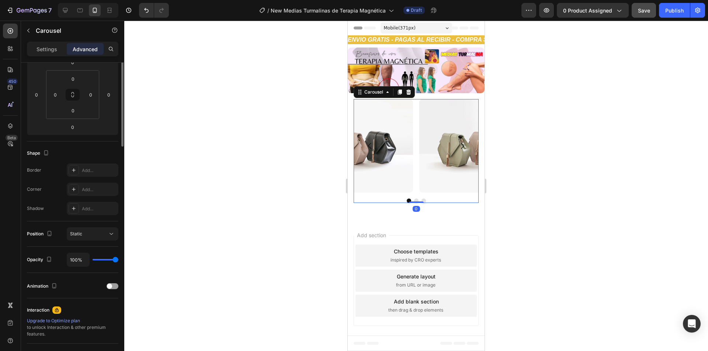
scroll to position [0, 0]
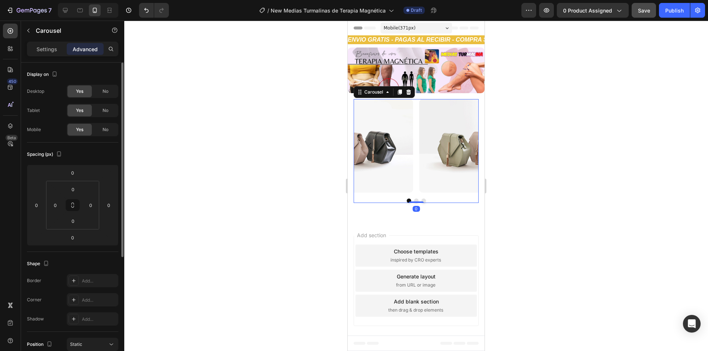
click at [546, 199] on div at bounding box center [415, 186] width 583 height 331
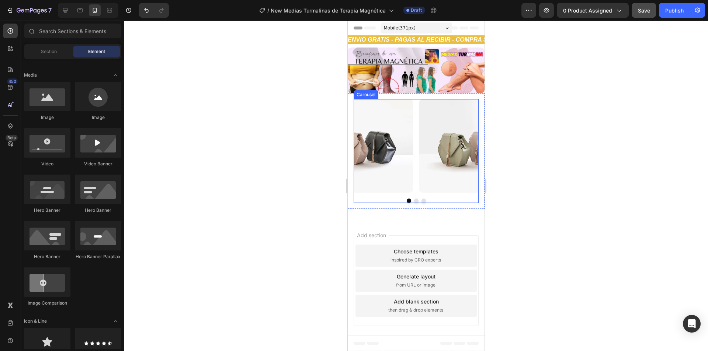
click at [464, 145] on icon "Carousel Next Arrow" at bounding box center [462, 146] width 9 height 9
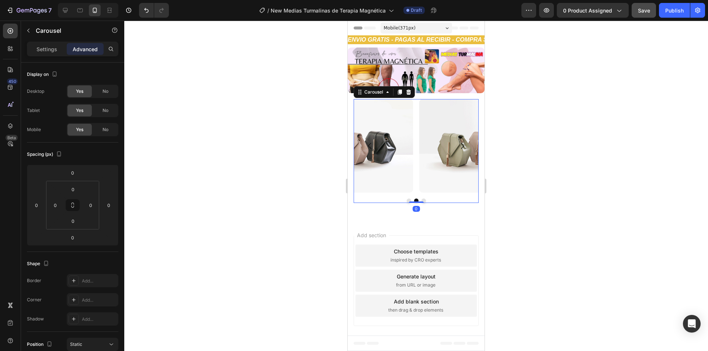
click at [464, 145] on icon "Carousel Next Arrow" at bounding box center [462, 146] width 9 height 9
click at [55, 46] on p "Settings" at bounding box center [46, 49] width 21 height 8
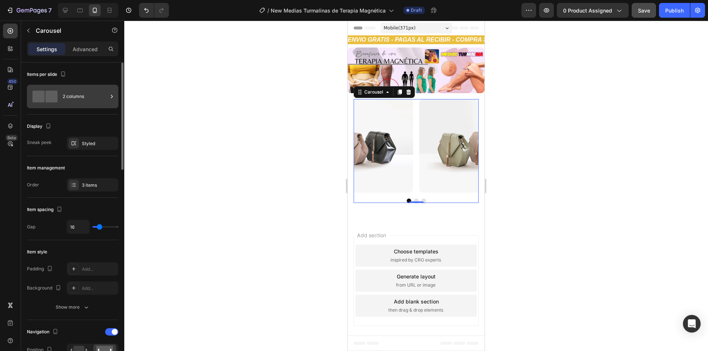
click at [85, 98] on div "2 columns" at bounding box center [85, 96] width 45 height 17
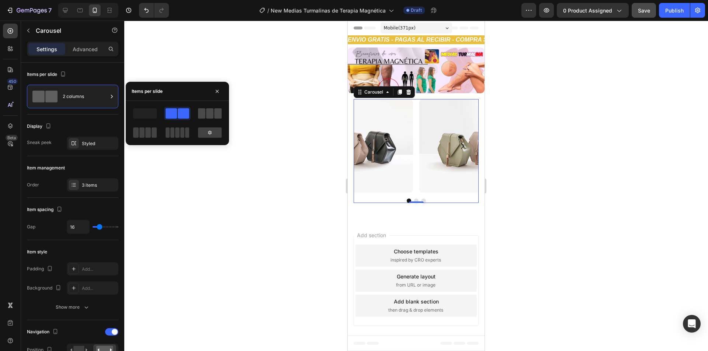
click at [203, 111] on span at bounding box center [201, 113] width 7 height 10
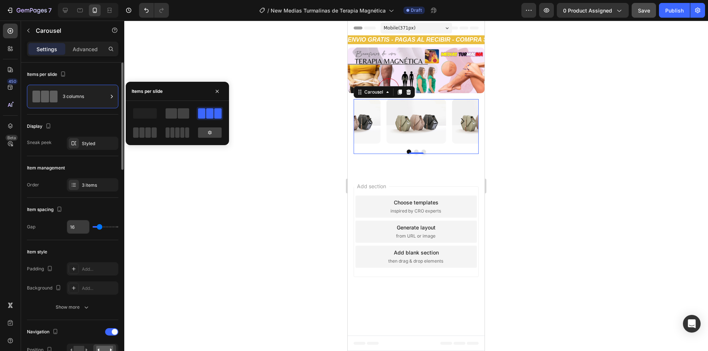
click at [73, 228] on input "16" at bounding box center [78, 226] width 22 height 13
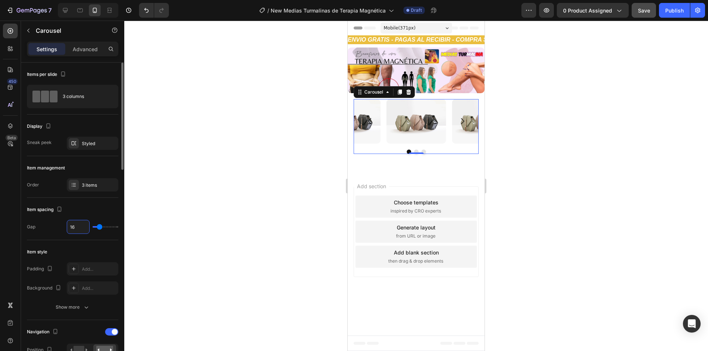
type input "1"
type input "10"
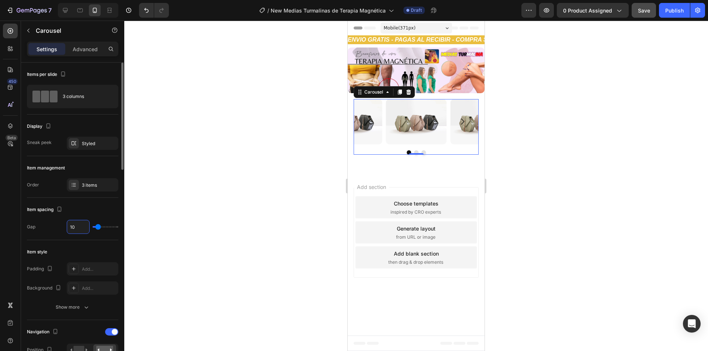
click at [77, 216] on div "Item spacing Gap 10" at bounding box center [72, 219] width 91 height 42
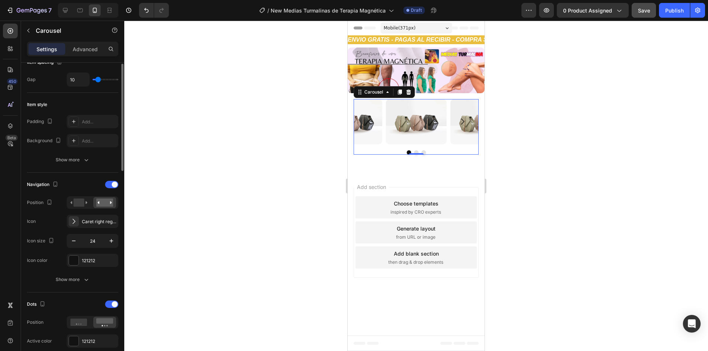
scroll to position [184, 0]
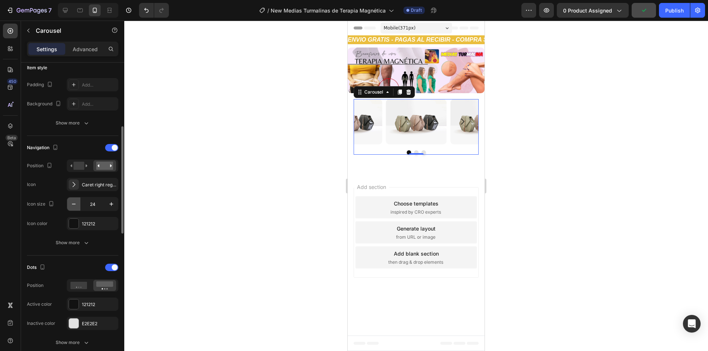
click at [72, 202] on icon "button" at bounding box center [73, 203] width 7 height 7
type input "20"
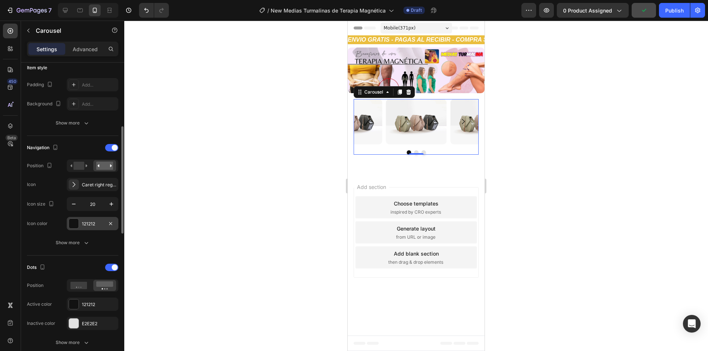
click at [90, 221] on div "121212" at bounding box center [92, 224] width 21 height 7
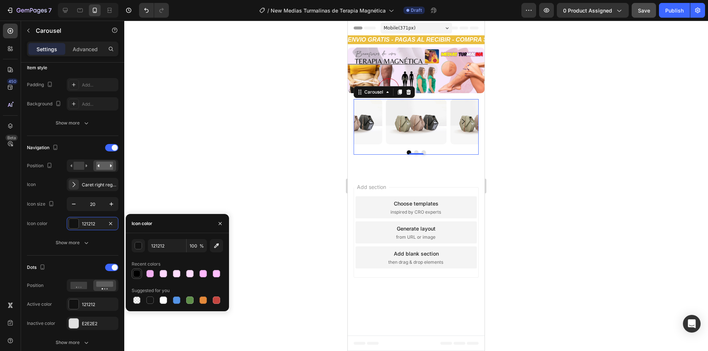
click at [140, 270] on div at bounding box center [136, 273] width 9 height 9
type input "000000"
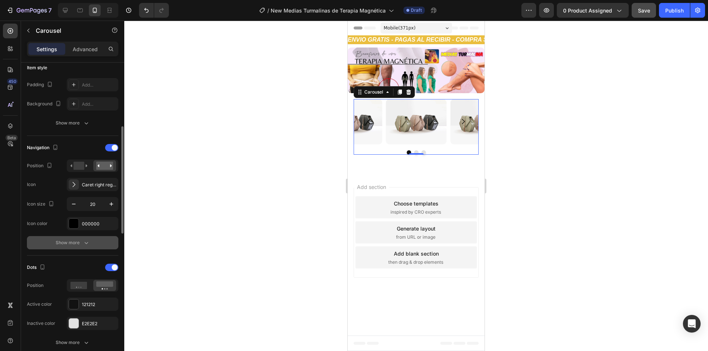
click at [88, 242] on icon "button" at bounding box center [86, 242] width 7 height 7
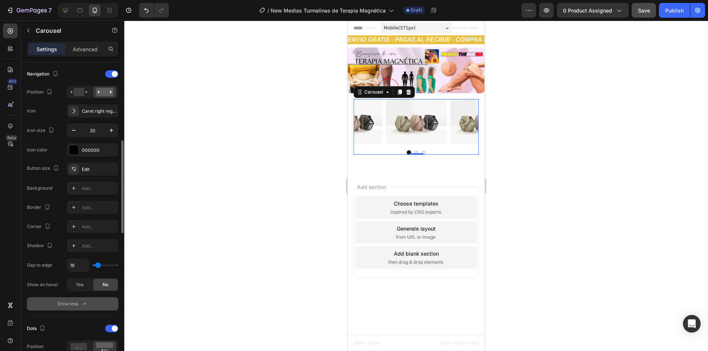
scroll to position [295, 0]
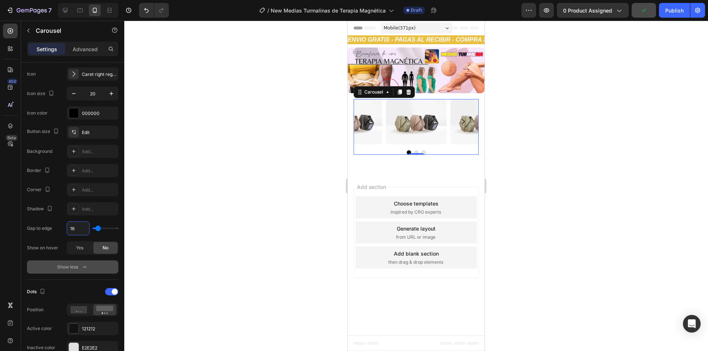
click at [73, 226] on input "16" at bounding box center [78, 228] width 22 height 13
type input "10"
click at [47, 257] on div "Button size Edit Background Add... Border Add... Corner Add... Shadow Add... Ga…" at bounding box center [72, 200] width 91 height 148
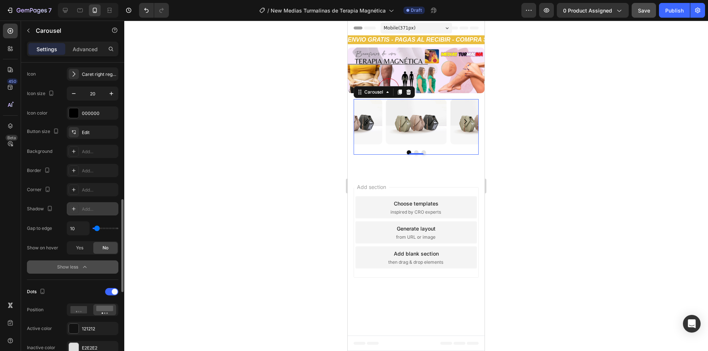
scroll to position [368, 0]
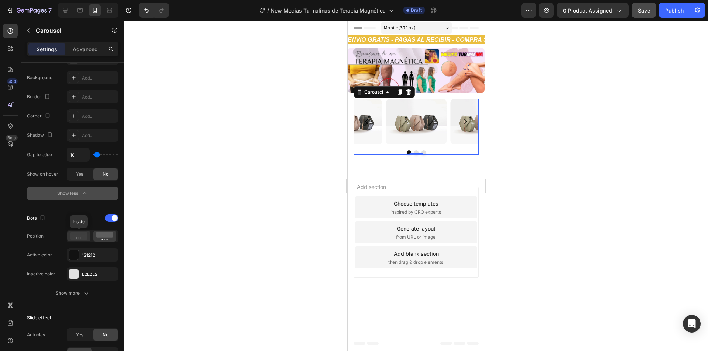
click at [80, 236] on icon at bounding box center [78, 236] width 17 height 7
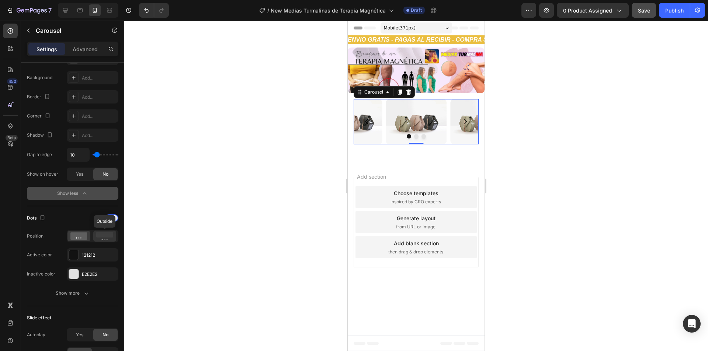
click at [97, 237] on rect at bounding box center [104, 235] width 17 height 6
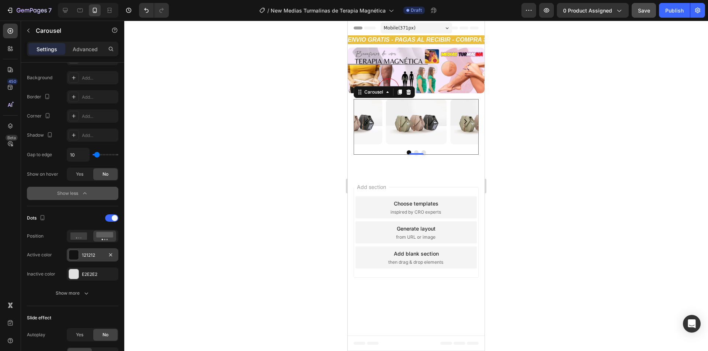
click at [93, 256] on div "121212" at bounding box center [92, 255] width 21 height 7
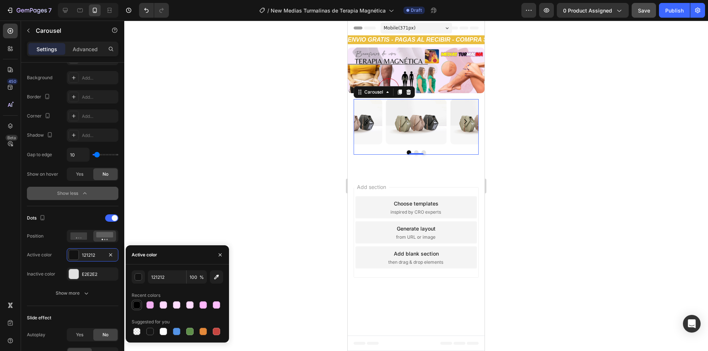
click at [137, 304] on div at bounding box center [136, 304] width 7 height 7
type input "000000"
click at [89, 293] on icon "button" at bounding box center [86, 293] width 7 height 7
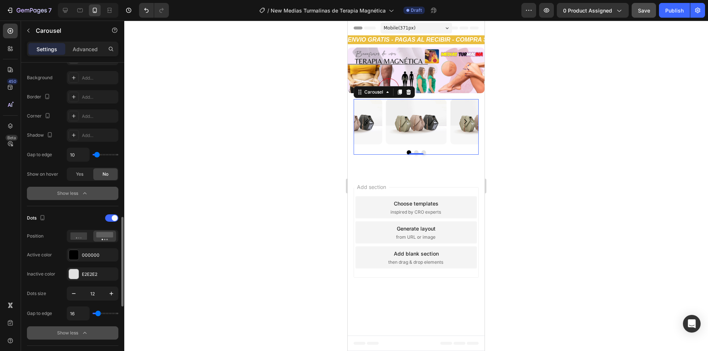
scroll to position [442, 0]
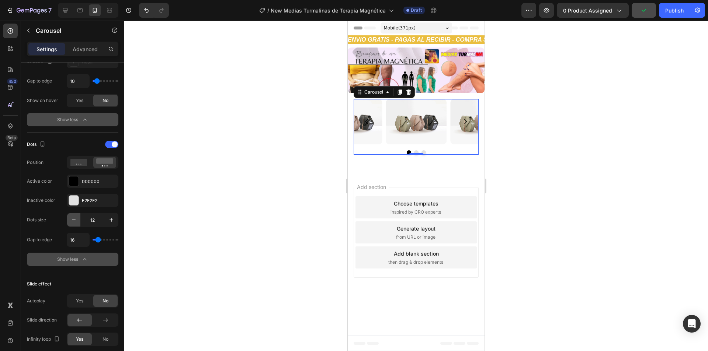
click at [71, 222] on icon "button" at bounding box center [73, 219] width 7 height 7
type input "10"
click at [75, 238] on input "16" at bounding box center [78, 239] width 22 height 13
type input "1"
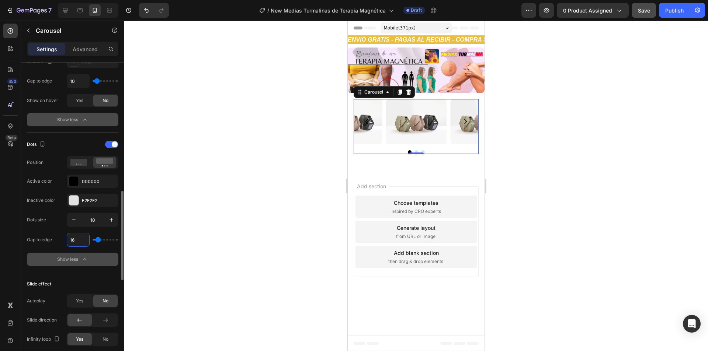
type input "1"
type input "10"
click at [55, 249] on div "Dots size 10 Gap to edge 10 Show less" at bounding box center [72, 239] width 91 height 53
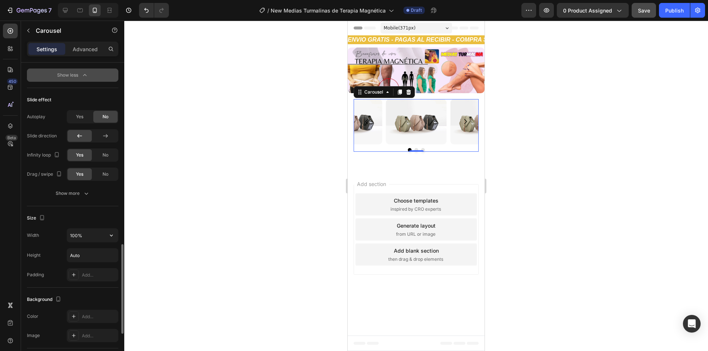
scroll to position [700, 0]
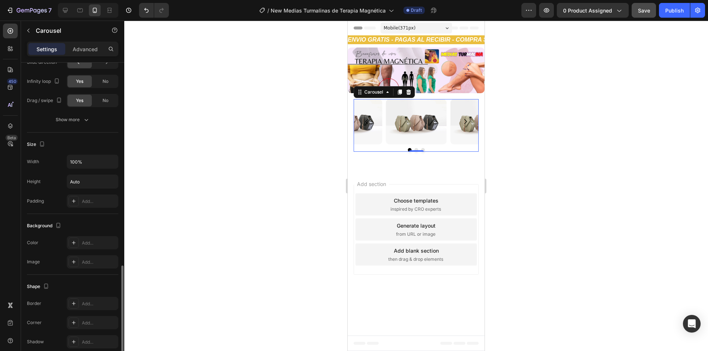
click at [82, 127] on div "Slide effect Autoplay Yes No Slide direction Infinity loop Yes No Drag / swipe …" at bounding box center [72, 73] width 91 height 118
click at [82, 123] on div "Show more" at bounding box center [73, 119] width 34 height 7
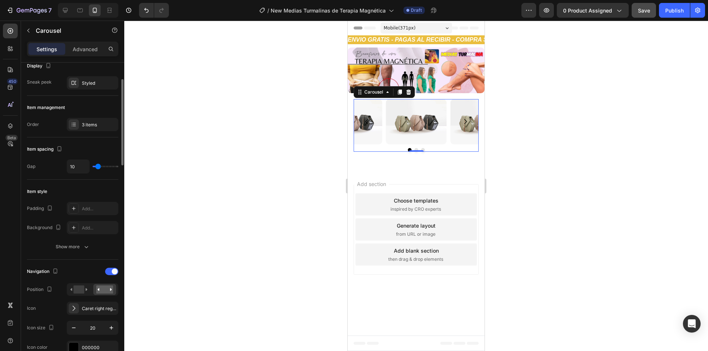
scroll to position [0, 0]
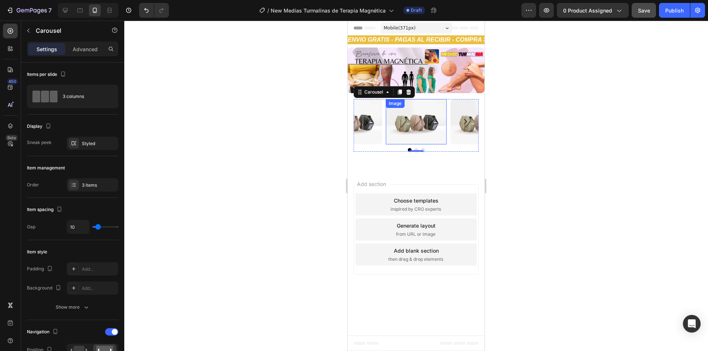
click at [398, 126] on img at bounding box center [415, 121] width 61 height 45
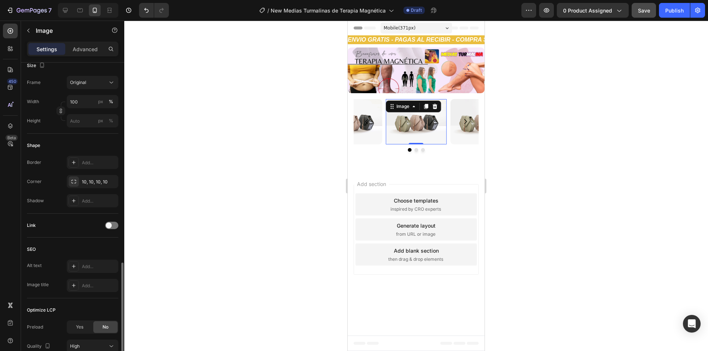
scroll to position [247, 0]
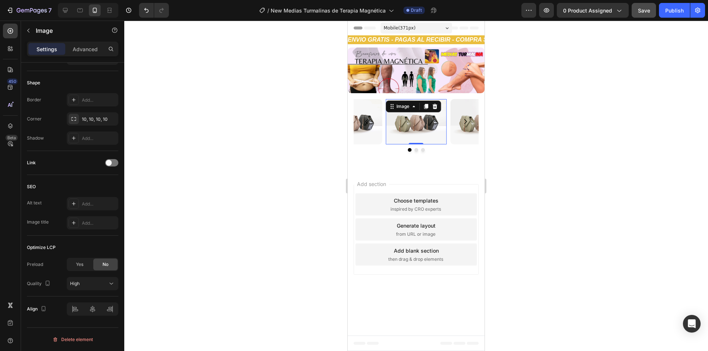
click at [254, 177] on div at bounding box center [415, 186] width 583 height 331
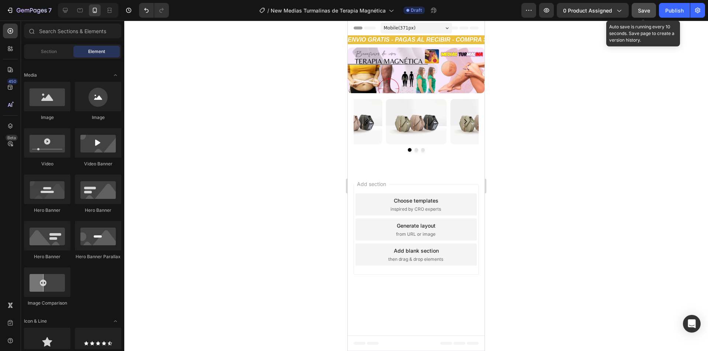
click at [636, 10] on button "Save" at bounding box center [643, 10] width 24 height 15
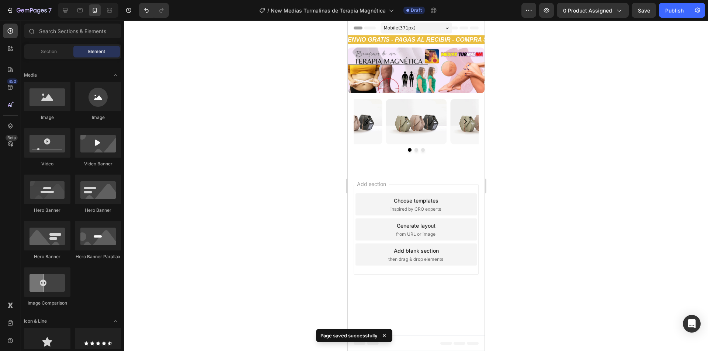
click at [383, 335] on icon at bounding box center [383, 335] width 3 height 3
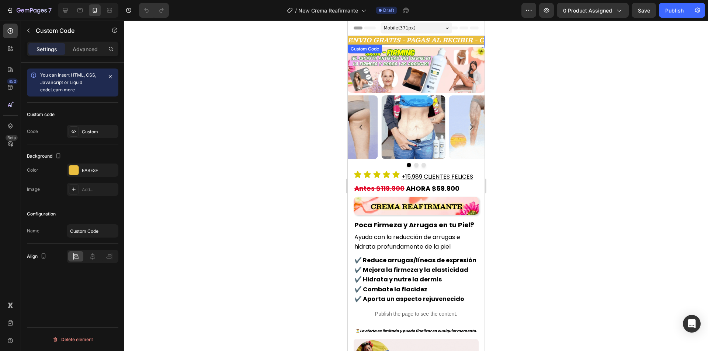
click at [395, 36] on div "ENVIO GRATIS - PAGAS AL RECIBIR - COMPRA SEGURA - ENVIO GRATIS - PAGAS AL RECIB…" at bounding box center [415, 40] width 137 height 9
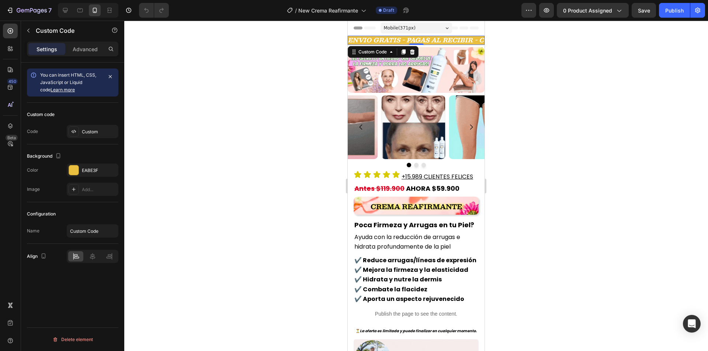
click at [437, 38] on div "ENVIO GRATIS - PAGAS AL RECIBIR - COMPRA SEGURA - ENVIO GRATIS - PAGAS AL RECIB…" at bounding box center [415, 40] width 137 height 9
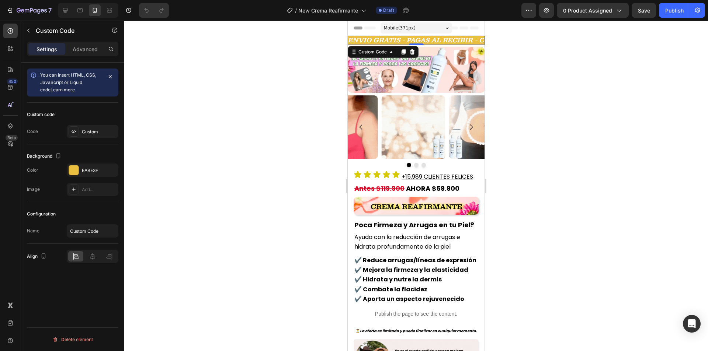
click at [308, 54] on div at bounding box center [415, 186] width 583 height 331
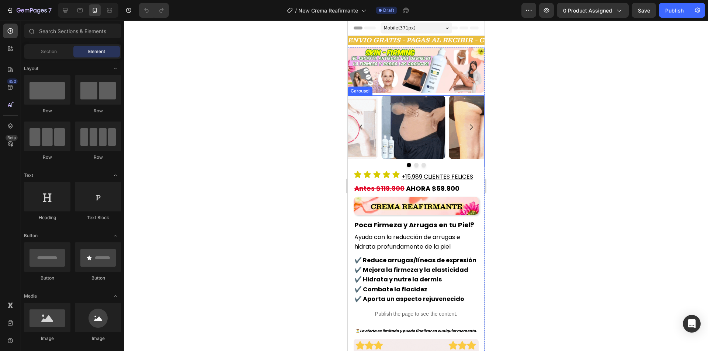
click at [379, 127] on div "Image Image Image" at bounding box center [415, 127] width 137 height 64
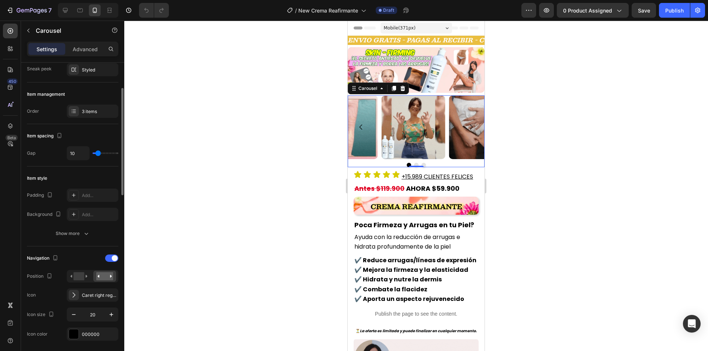
scroll to position [111, 0]
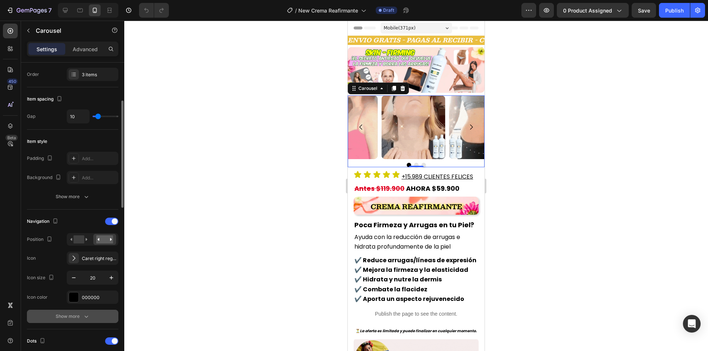
click at [87, 317] on icon "button" at bounding box center [86, 317] width 4 height 2
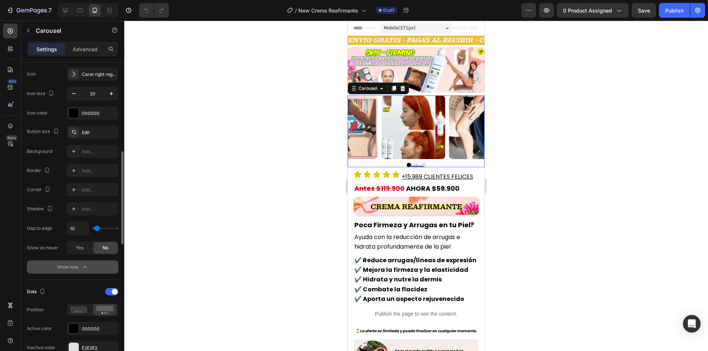
scroll to position [405, 0]
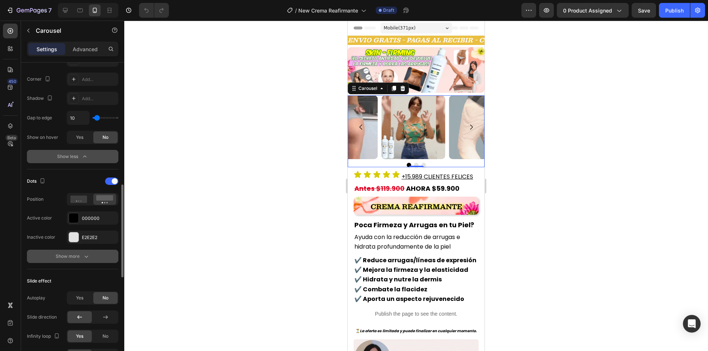
click at [83, 258] on icon "button" at bounding box center [86, 256] width 7 height 7
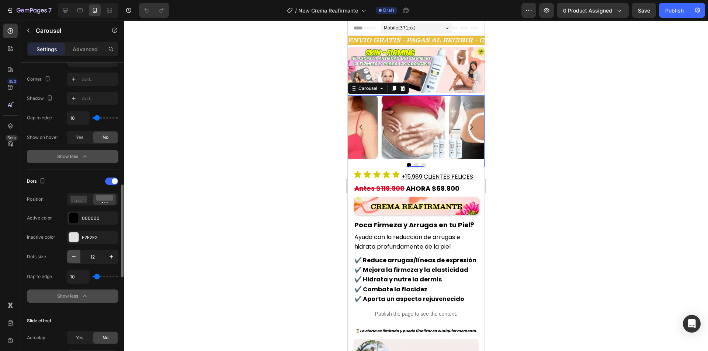
click at [74, 257] on icon "button" at bounding box center [73, 256] width 7 height 7
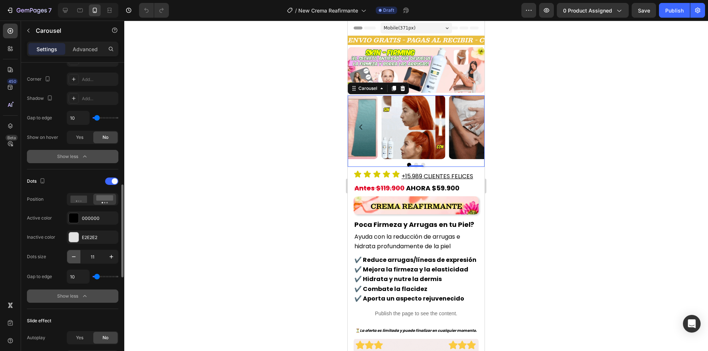
click at [74, 257] on icon "button" at bounding box center [73, 256] width 7 height 7
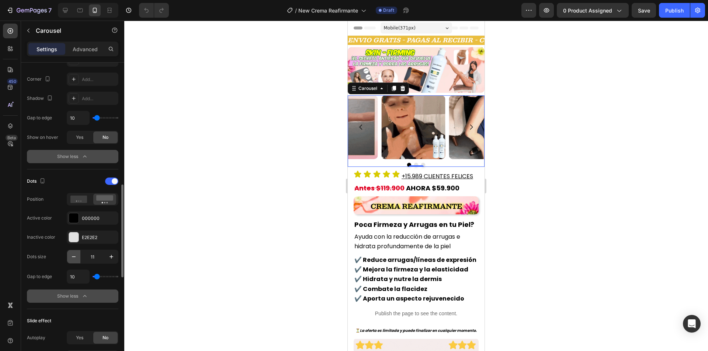
type input "10"
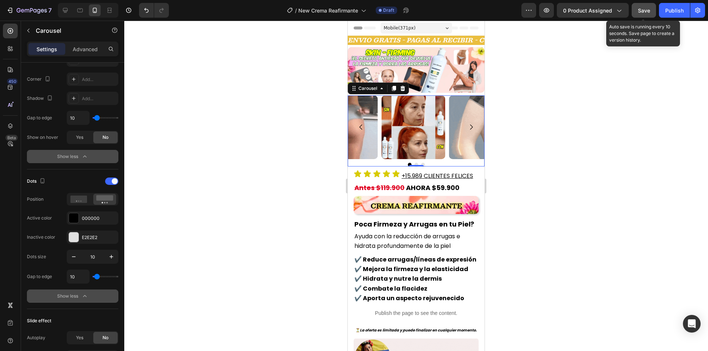
click at [646, 13] on span "Save" at bounding box center [643, 10] width 12 height 6
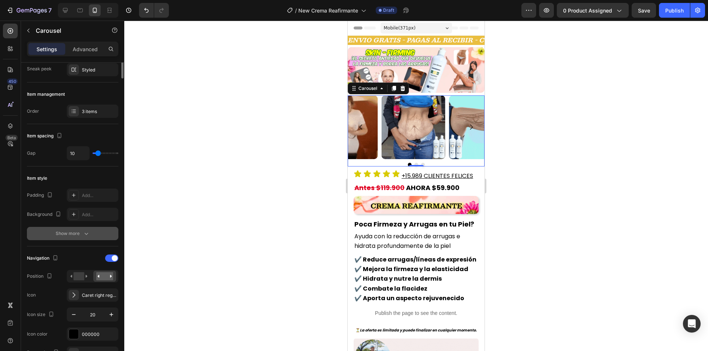
scroll to position [0, 0]
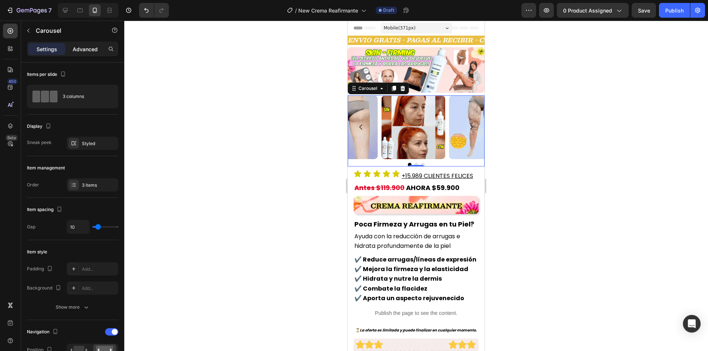
click at [94, 53] on div "Advanced" at bounding box center [85, 49] width 37 height 12
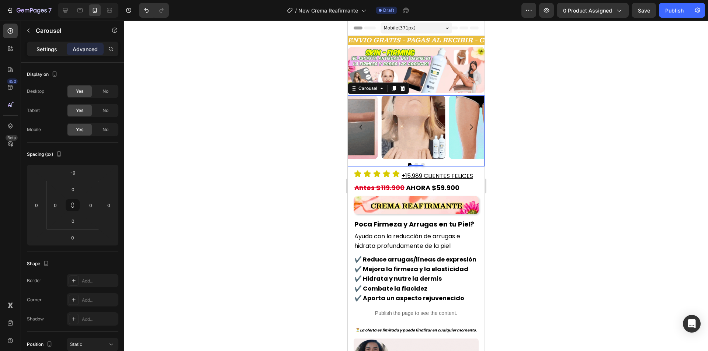
click at [49, 46] on p "Settings" at bounding box center [46, 49] width 21 height 8
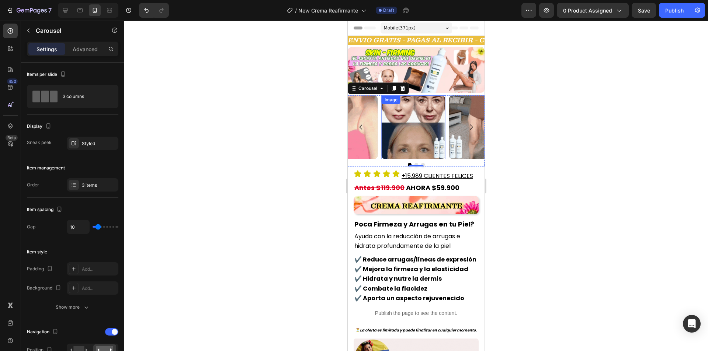
click at [393, 124] on img at bounding box center [413, 127] width 64 height 64
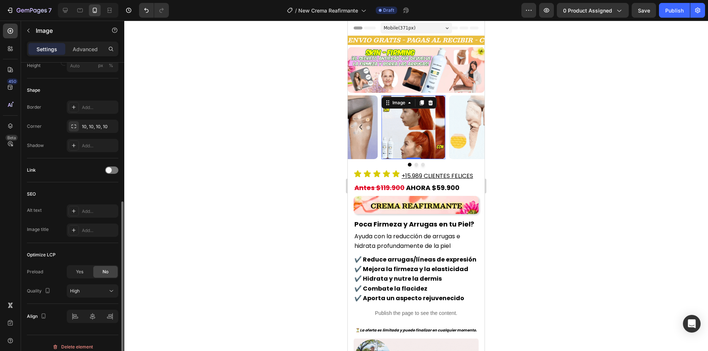
scroll to position [265, 0]
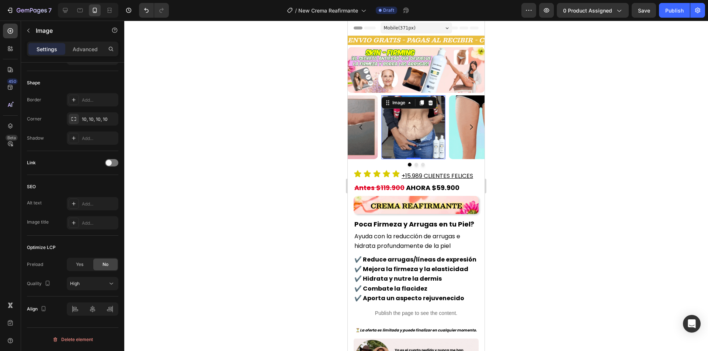
click at [311, 137] on div at bounding box center [415, 186] width 583 height 331
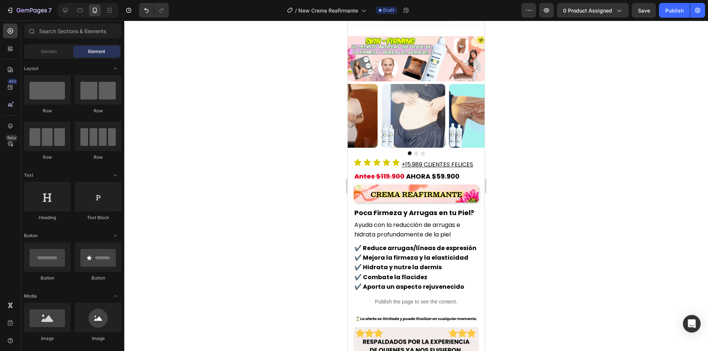
scroll to position [0, 0]
